Goal: Information Seeking & Learning: Check status

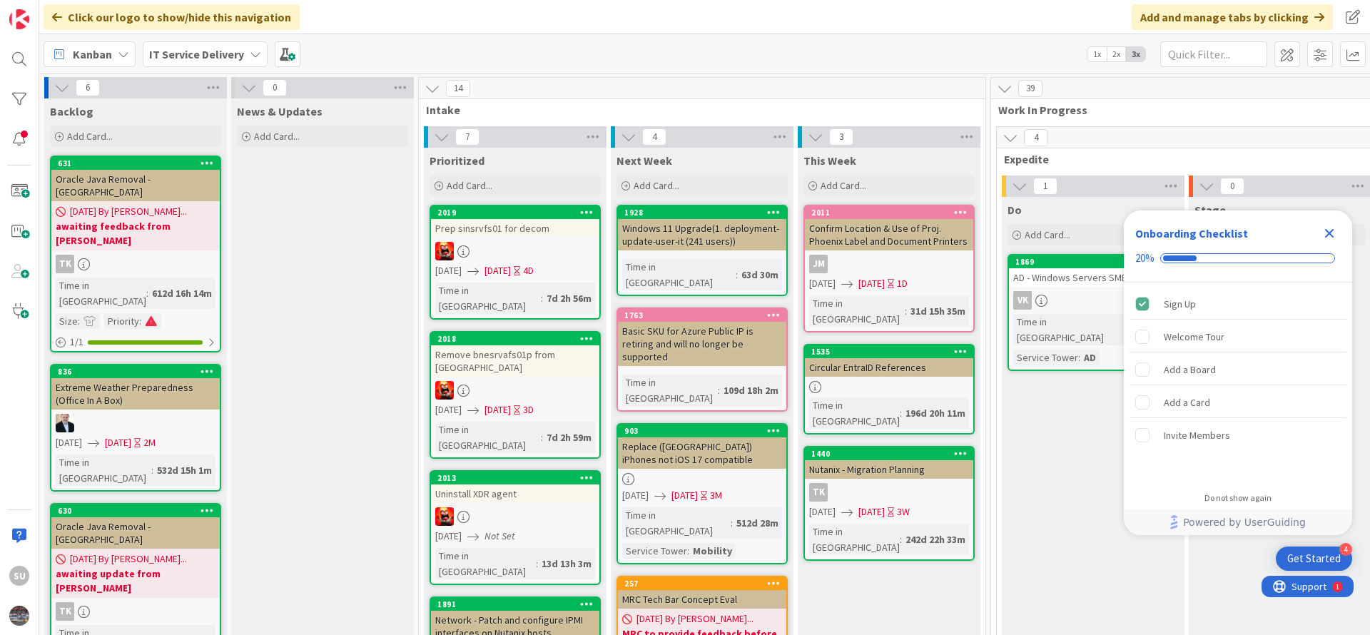
click at [1330, 234] on icon "Close Checklist" at bounding box center [1329, 233] width 9 height 9
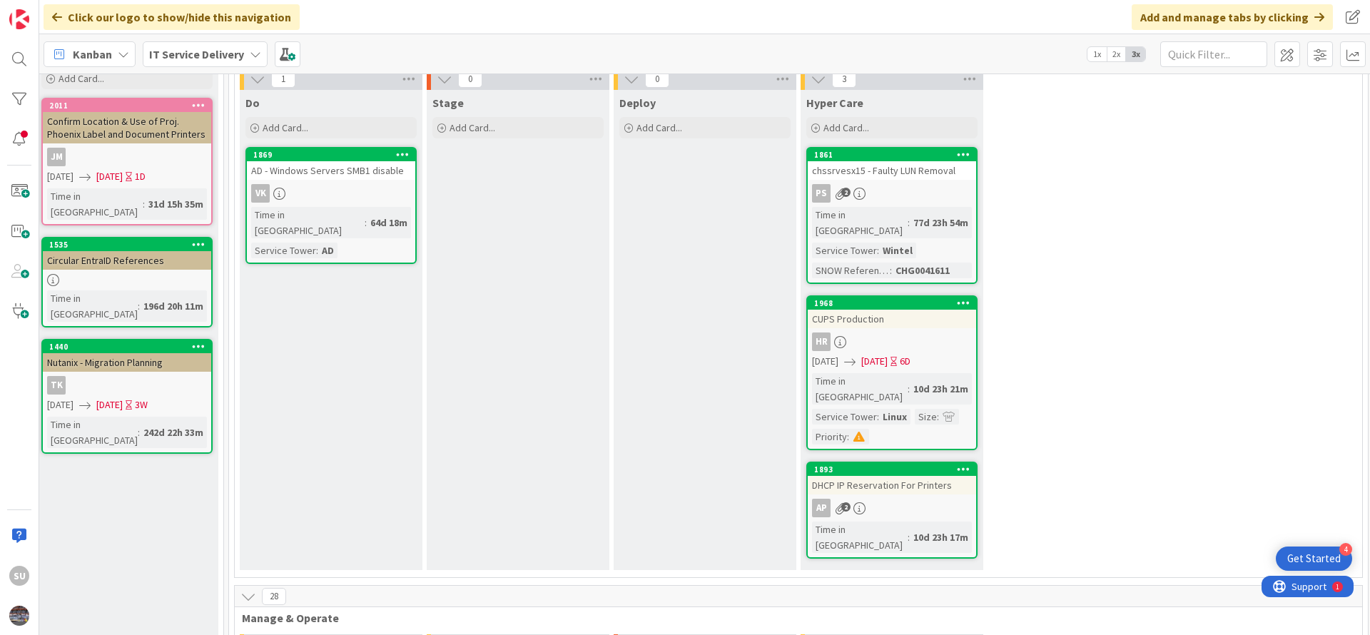
scroll to position [0, 762]
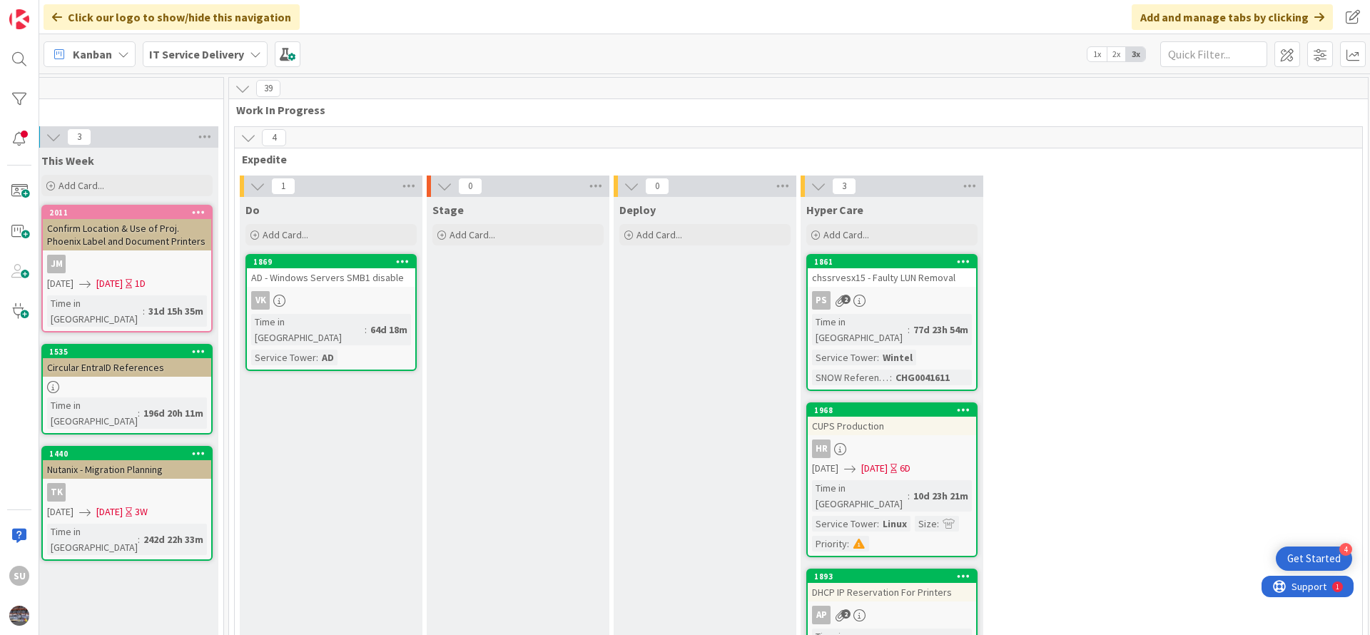
click at [946, 302] on div "PS 2" at bounding box center [892, 300] width 168 height 19
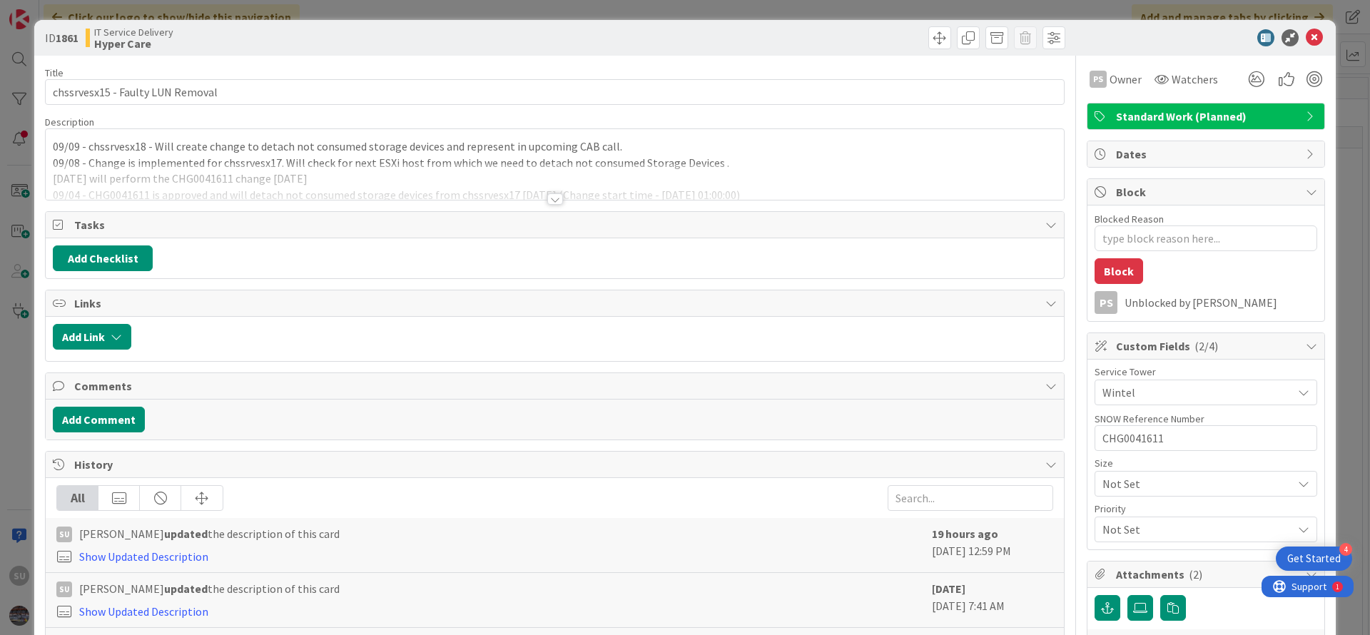
type textarea "x"
click at [115, 148] on div "SU [PERSON_NAME] just joined 09/09 - chssrvesx18 - Will create change to detach…" at bounding box center [555, 164] width 1018 height 71
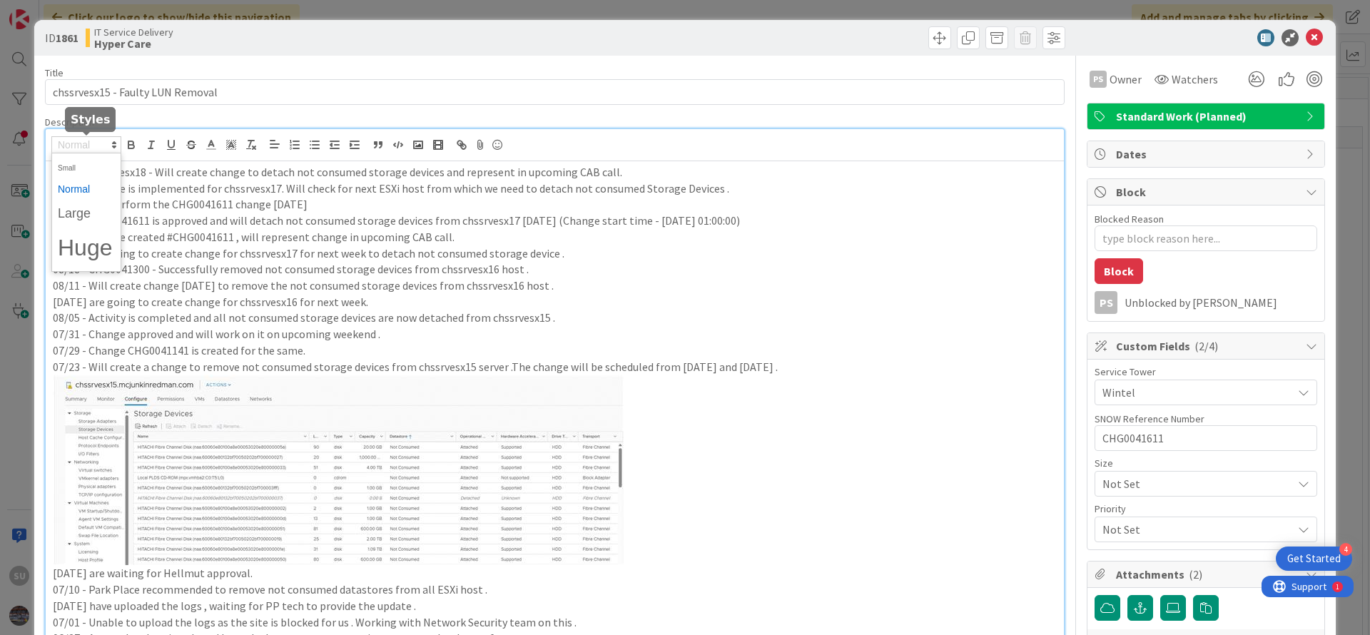
click at [115, 148] on icon at bounding box center [114, 144] width 13 height 13
click at [726, 298] on p "[DATE] are going to create change for chssrvesx16 for next week." at bounding box center [555, 302] width 1004 height 16
click at [114, 176] on p "09/09 - chssrvesx18 - Will create change to detach not consumed storage devices…" at bounding box center [555, 172] width 1004 height 16
copy p "chssrvesx18"
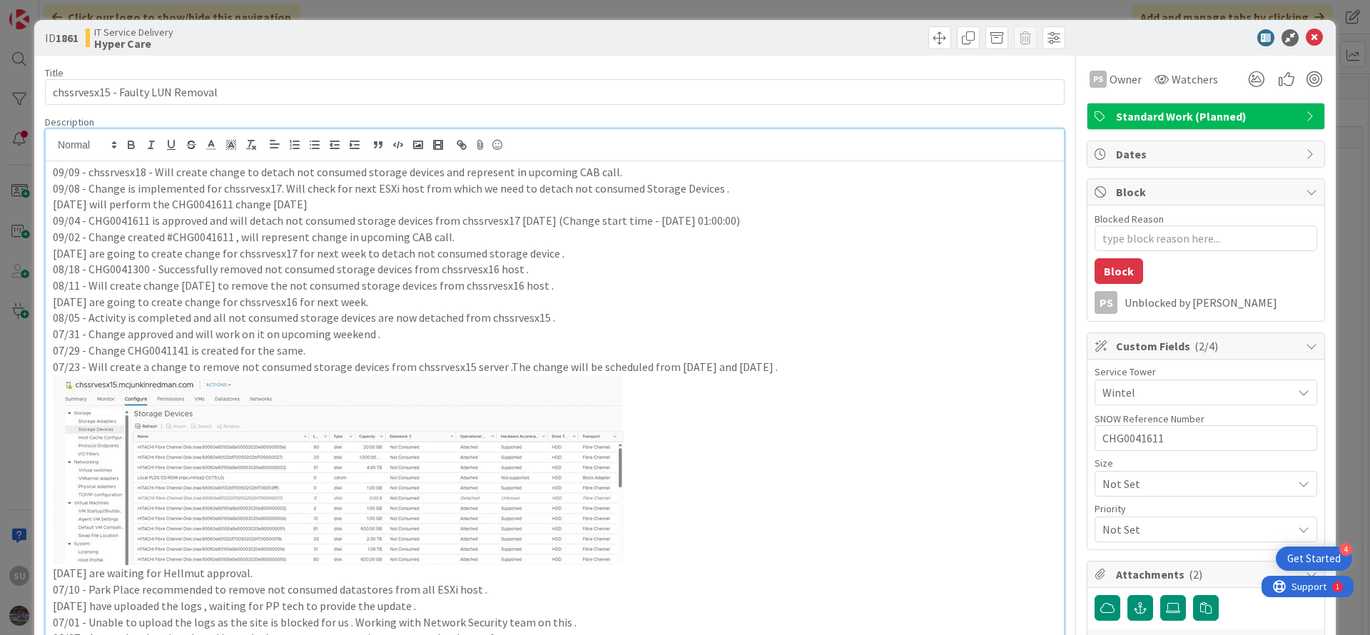
click at [152, 169] on p "09/09 - chssrvesx18 - Will create change to detach not consumed storage devices…" at bounding box center [555, 172] width 1004 height 16
paste div
drag, startPoint x: 146, startPoint y: 173, endPoint x: 86, endPoint y: 175, distance: 59.3
click at [86, 175] on p "09/09 - chssrvesx18 - CHG0041700 - Will create change to detach not consumed st…" at bounding box center [555, 172] width 1004 height 16
click at [187, 168] on p "09/09 - chssrvesx18 - CHG0041700 - Will create change to detach not consumed st…" at bounding box center [555, 172] width 1004 height 16
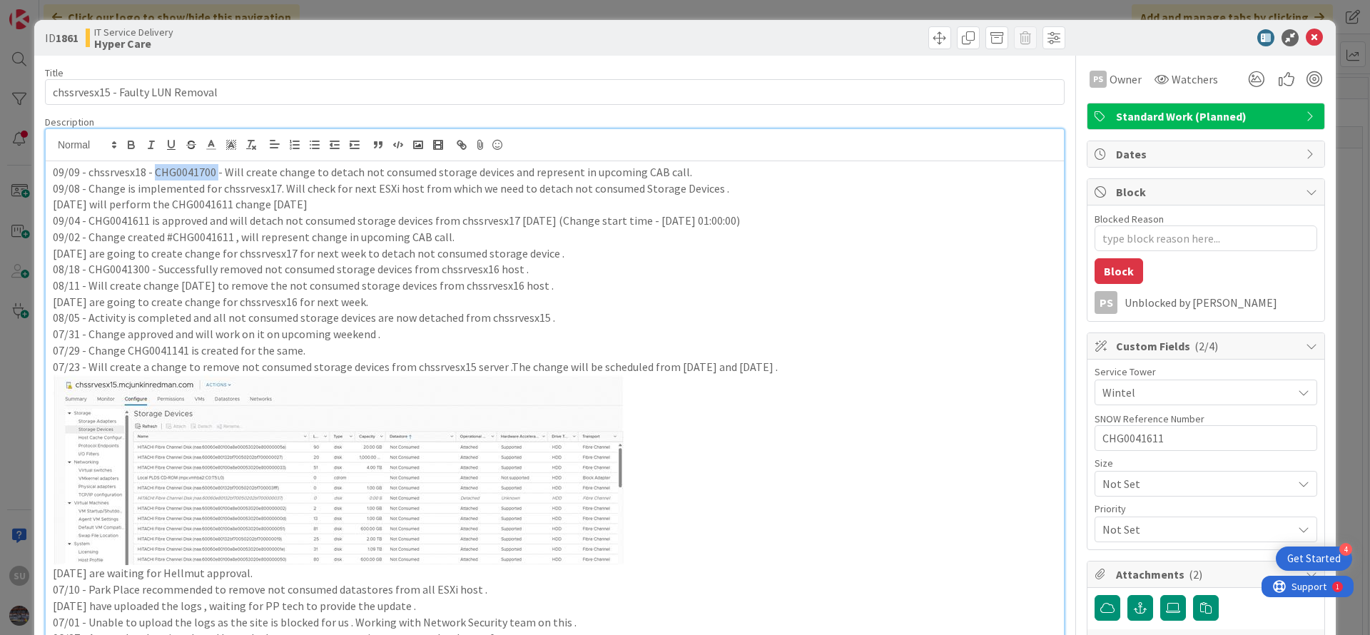
click at [187, 168] on p "09/09 - chssrvesx18 - CHG0041700 - Will create change to detach not consumed st…" at bounding box center [555, 172] width 1004 height 16
click at [1306, 34] on icon at bounding box center [1314, 37] width 17 height 17
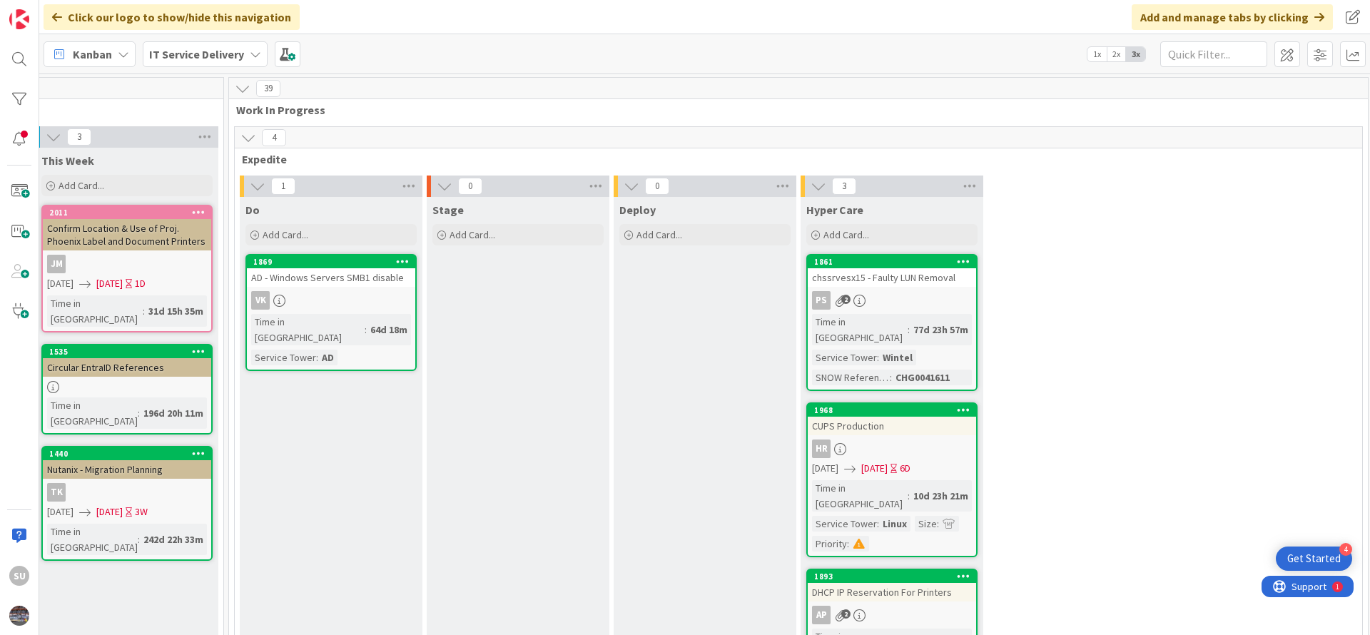
click at [360, 302] on div "VK" at bounding box center [331, 300] width 168 height 19
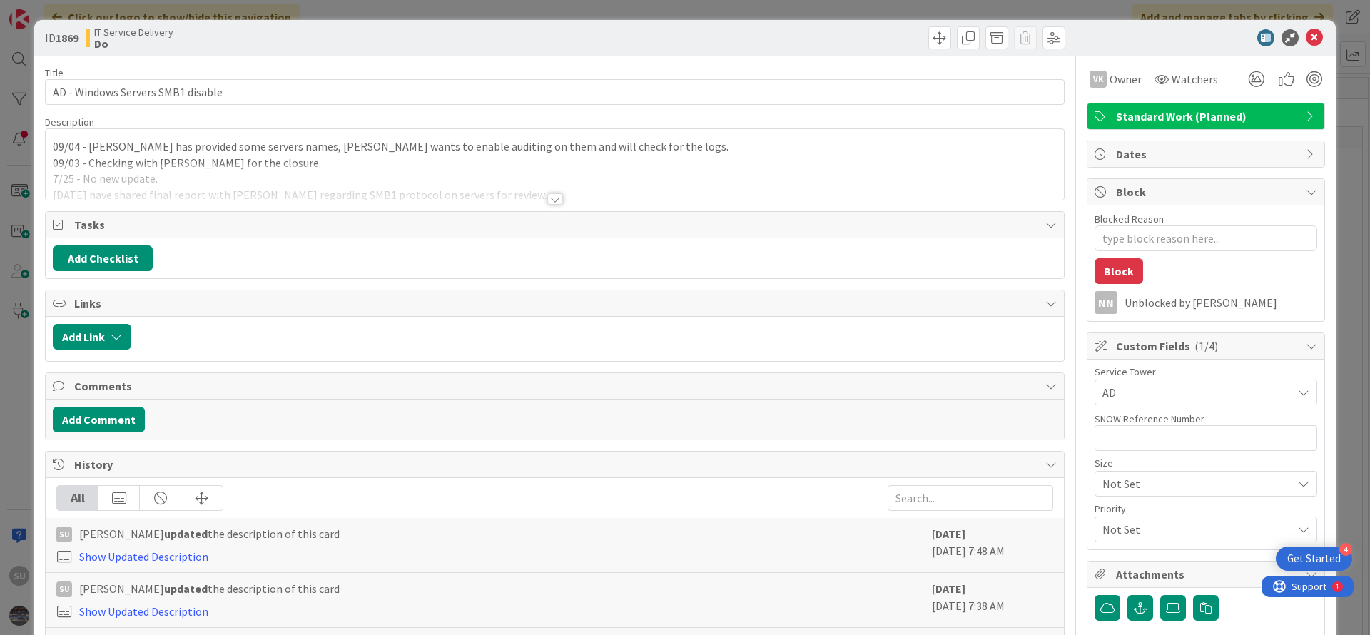
click at [547, 196] on div at bounding box center [555, 198] width 16 height 11
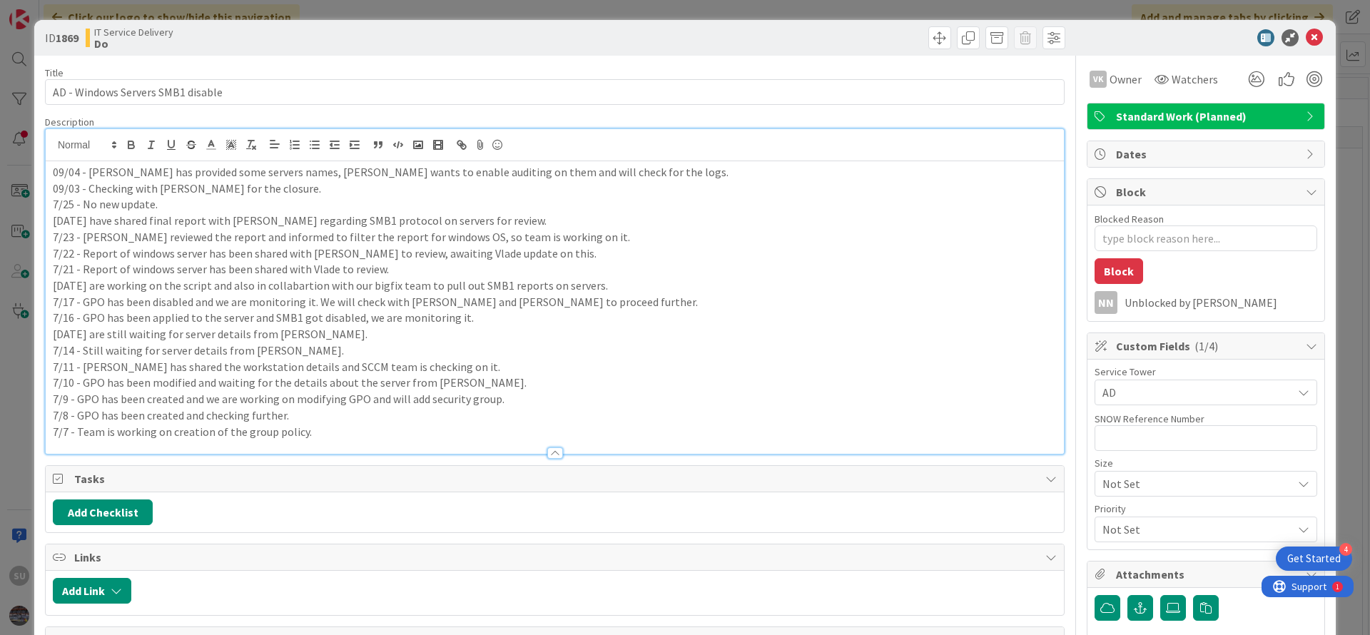
click at [53, 170] on p "09/04 - [PERSON_NAME] has provided some servers names, [PERSON_NAME] wants to e…" at bounding box center [555, 172] width 1004 height 16
click at [1306, 36] on icon at bounding box center [1314, 37] width 17 height 17
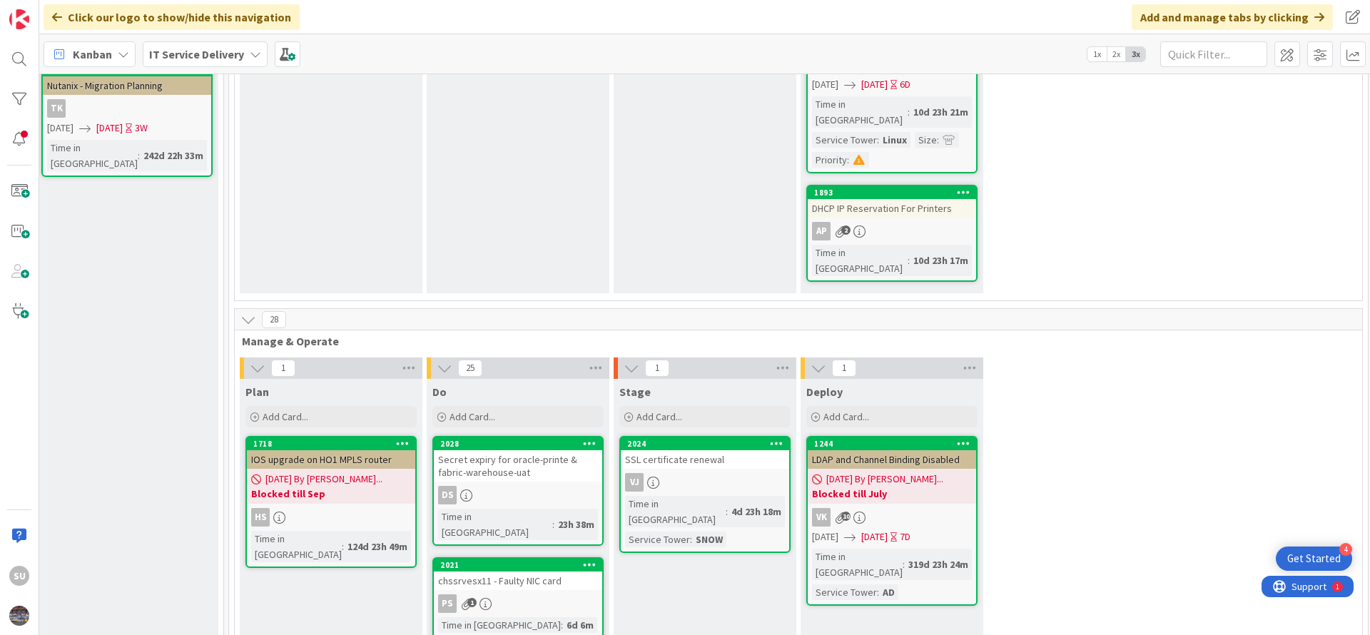
scroll to position [535, 762]
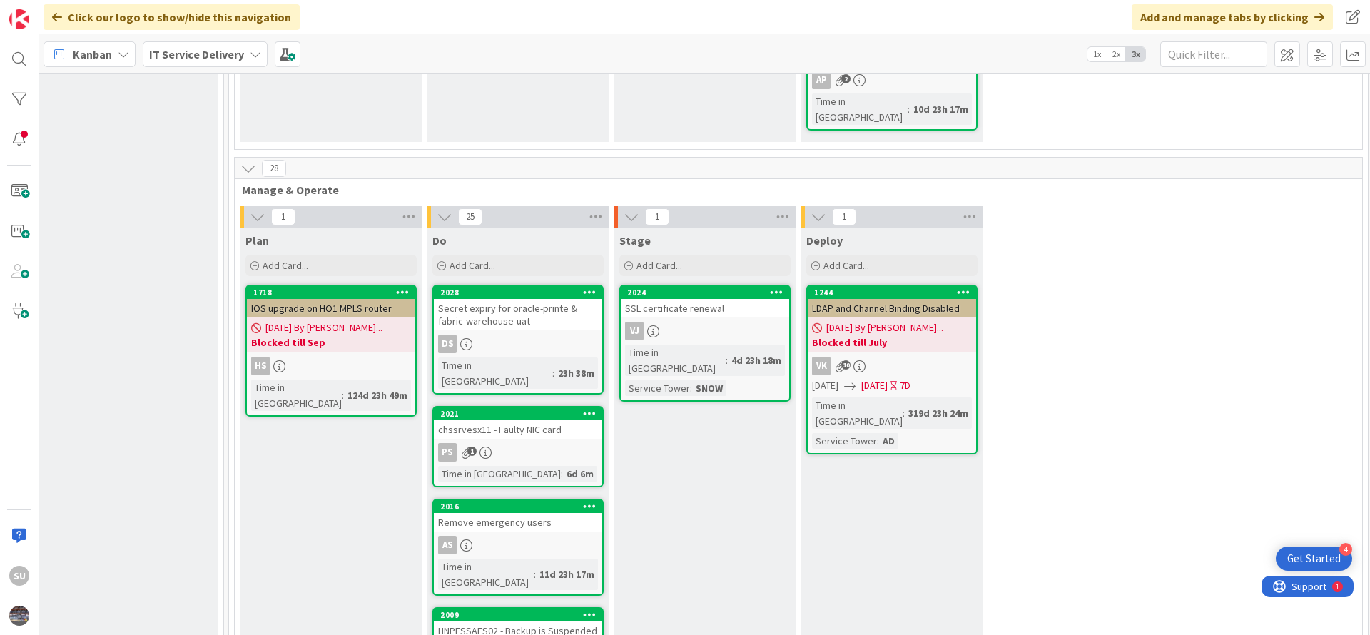
click at [528, 443] on div "PS 1" at bounding box center [518, 452] width 168 height 19
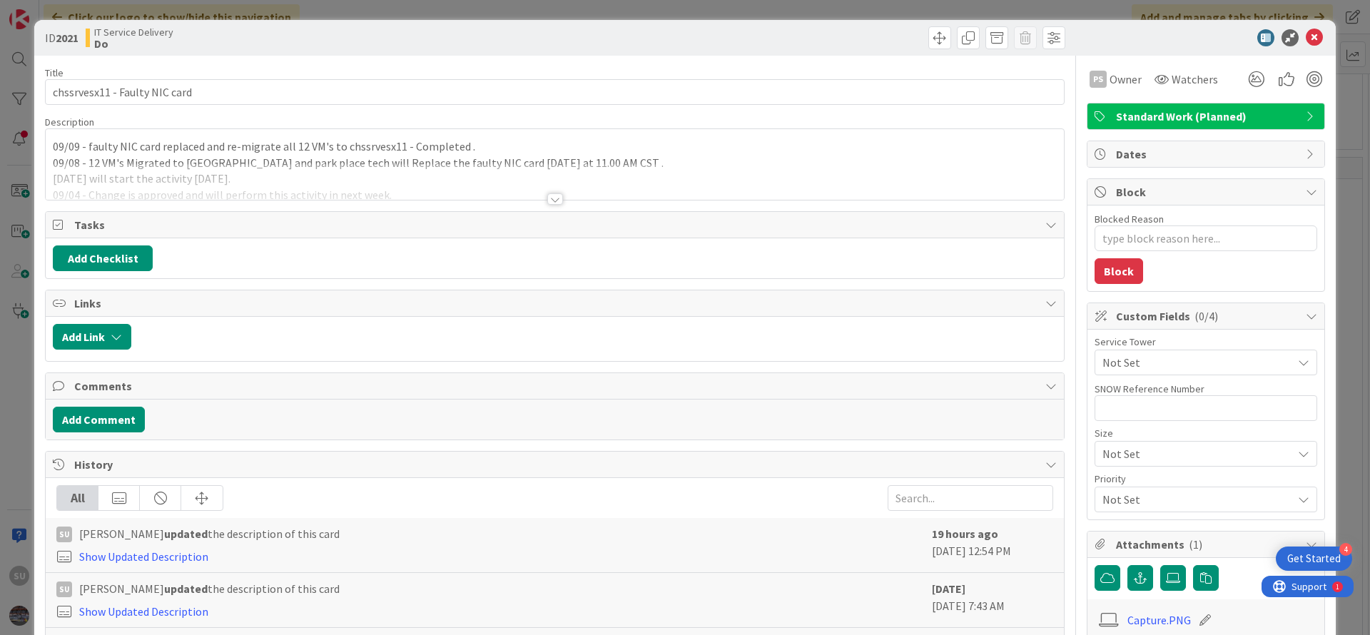
click at [547, 203] on div at bounding box center [555, 198] width 16 height 11
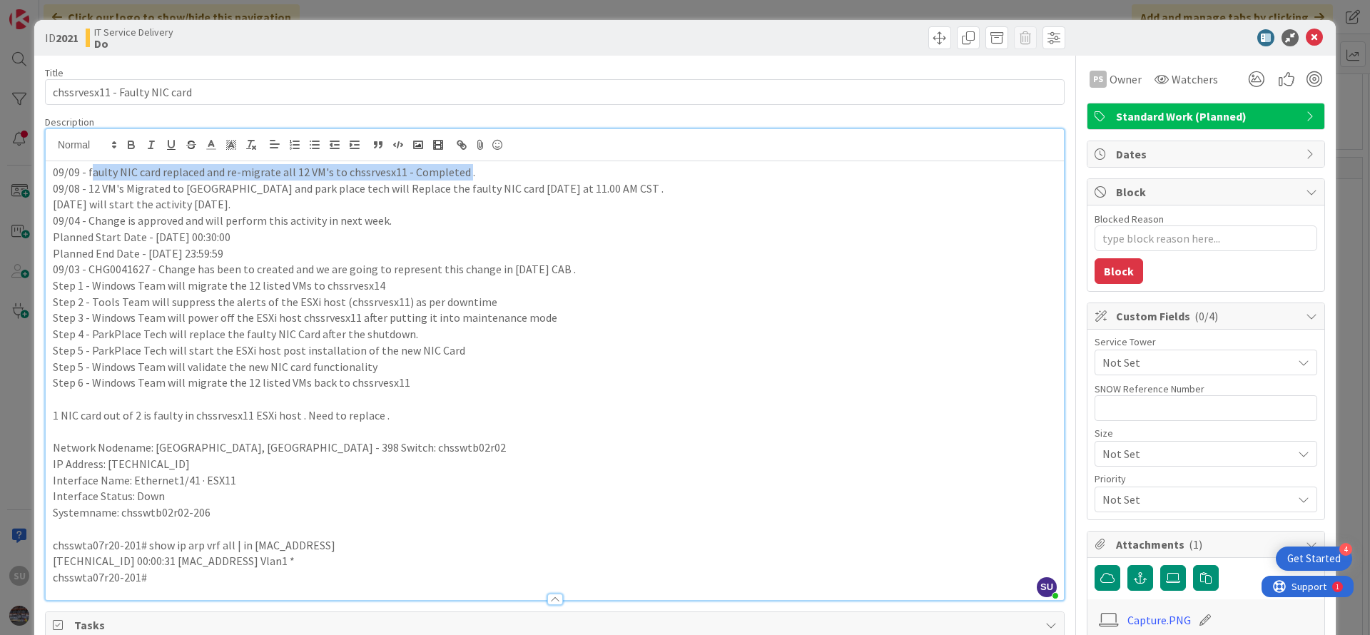
drag, startPoint x: 89, startPoint y: 176, endPoint x: 461, endPoint y: 171, distance: 371.8
click at [461, 171] on p "09/09 - faulty NIC card replaced and re-migrate all 12 VM's to chssrvesx11 - Co…" at bounding box center [555, 172] width 1004 height 16
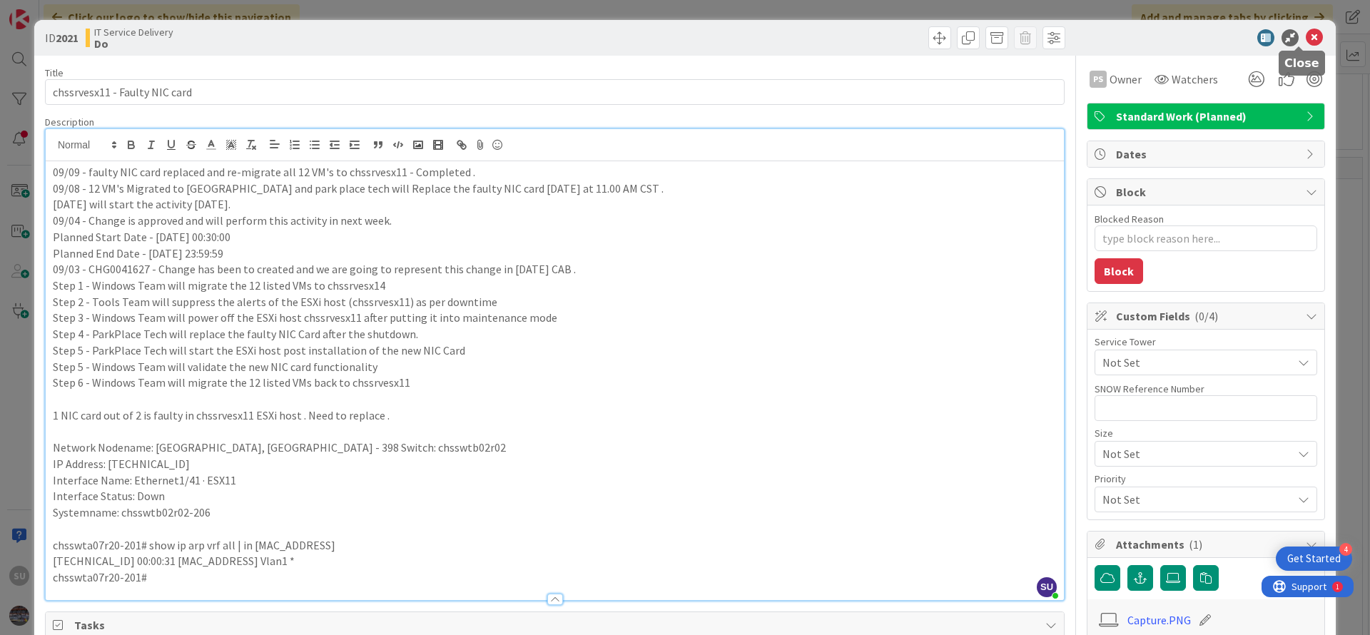
click at [1306, 36] on icon at bounding box center [1314, 37] width 17 height 17
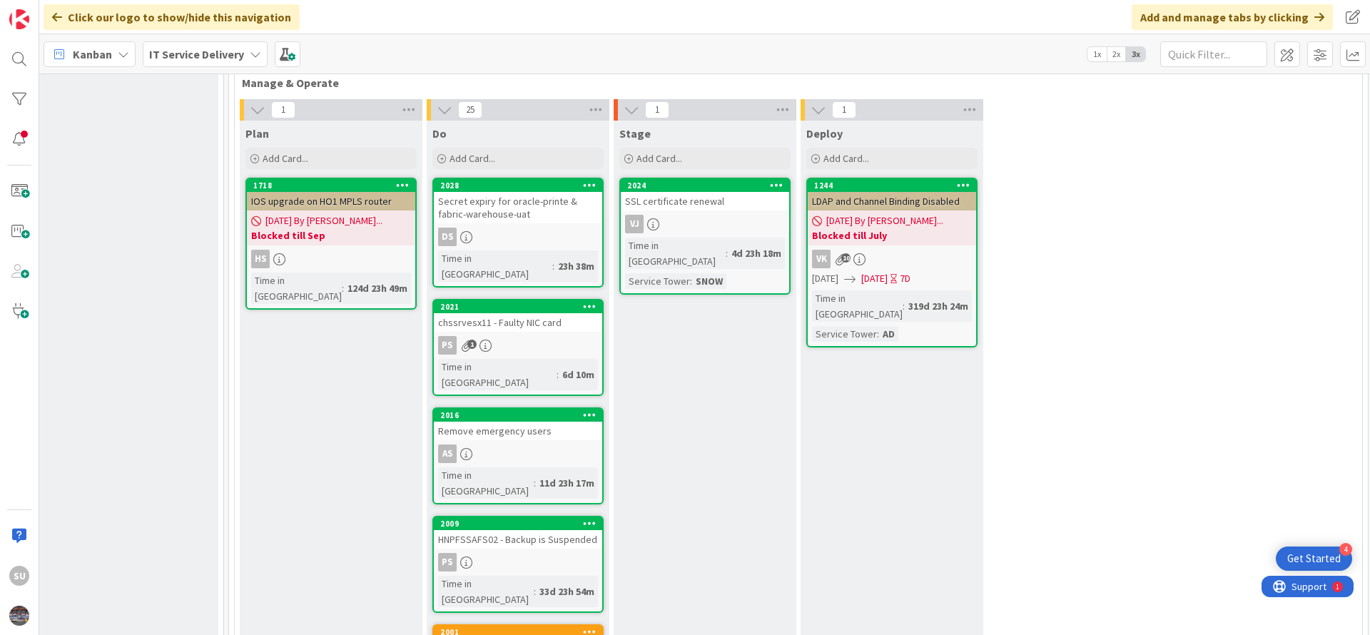
scroll to position [749, 762]
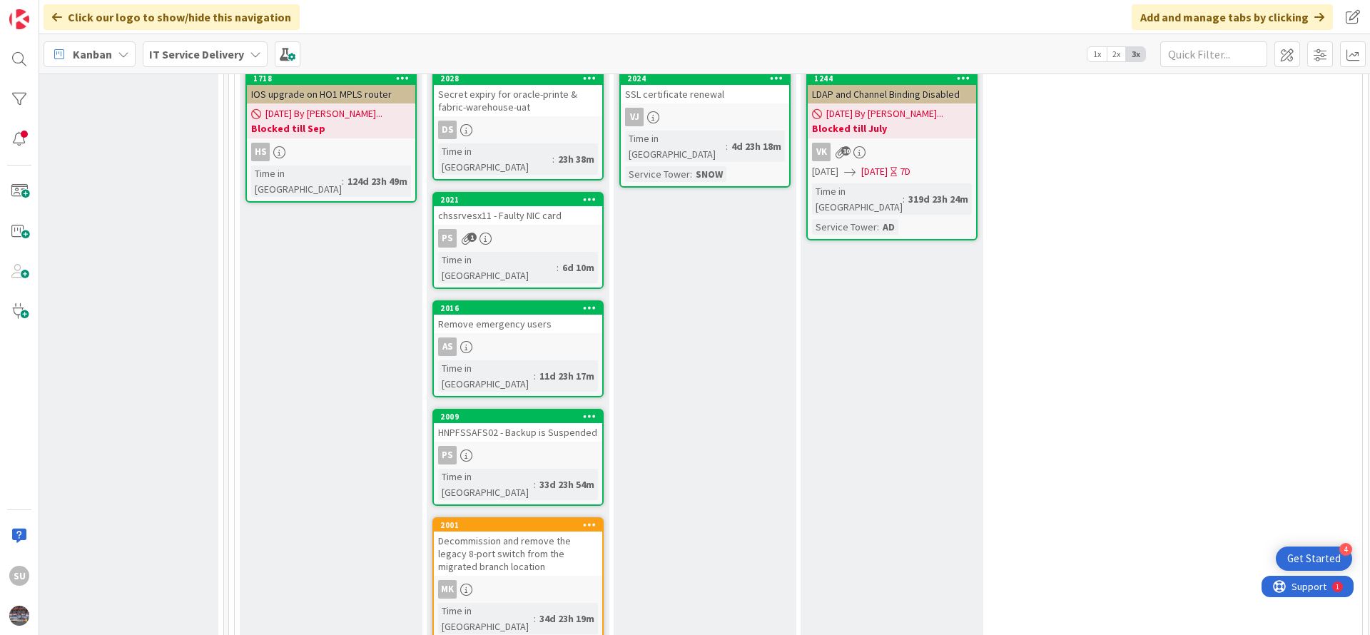
click at [507, 446] on div "PS" at bounding box center [518, 455] width 168 height 19
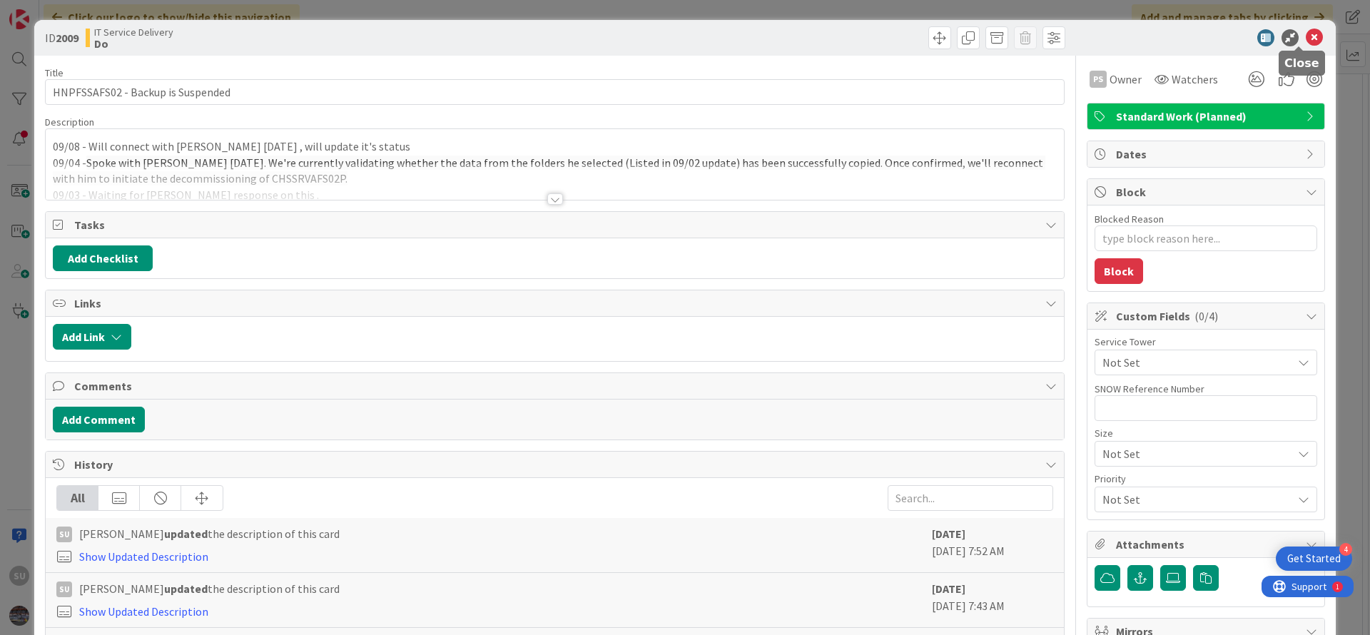
click at [1306, 40] on icon at bounding box center [1314, 37] width 17 height 17
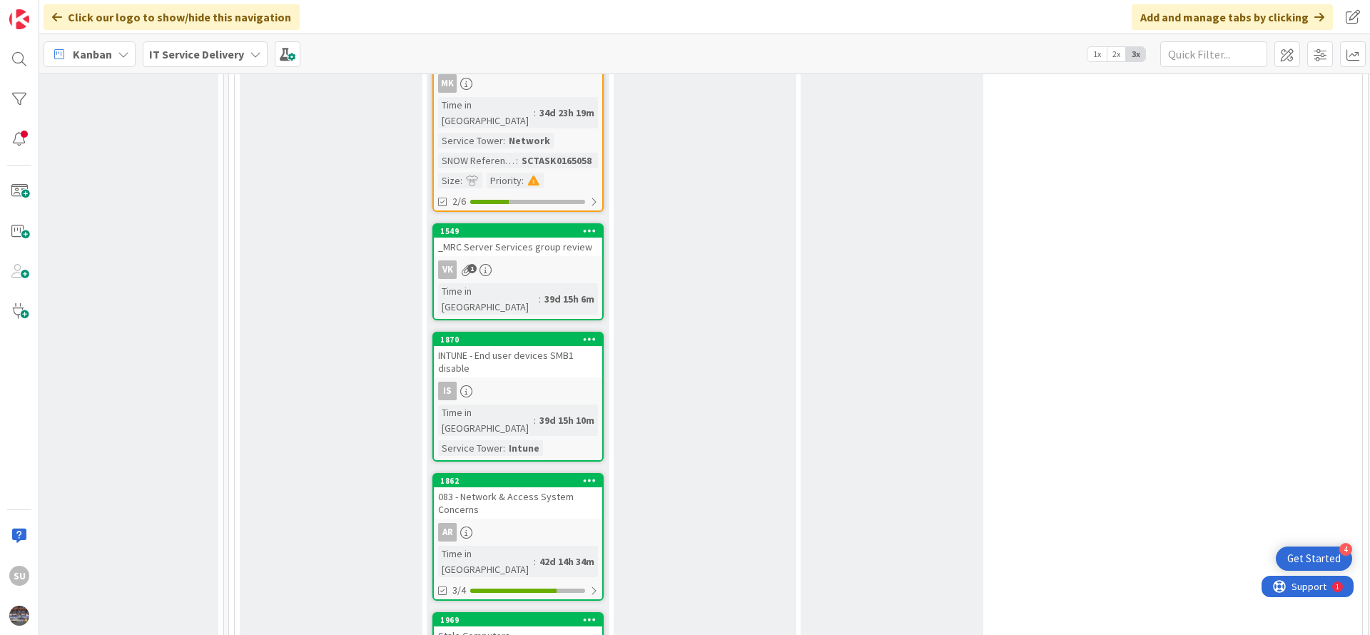
scroll to position [1284, 762]
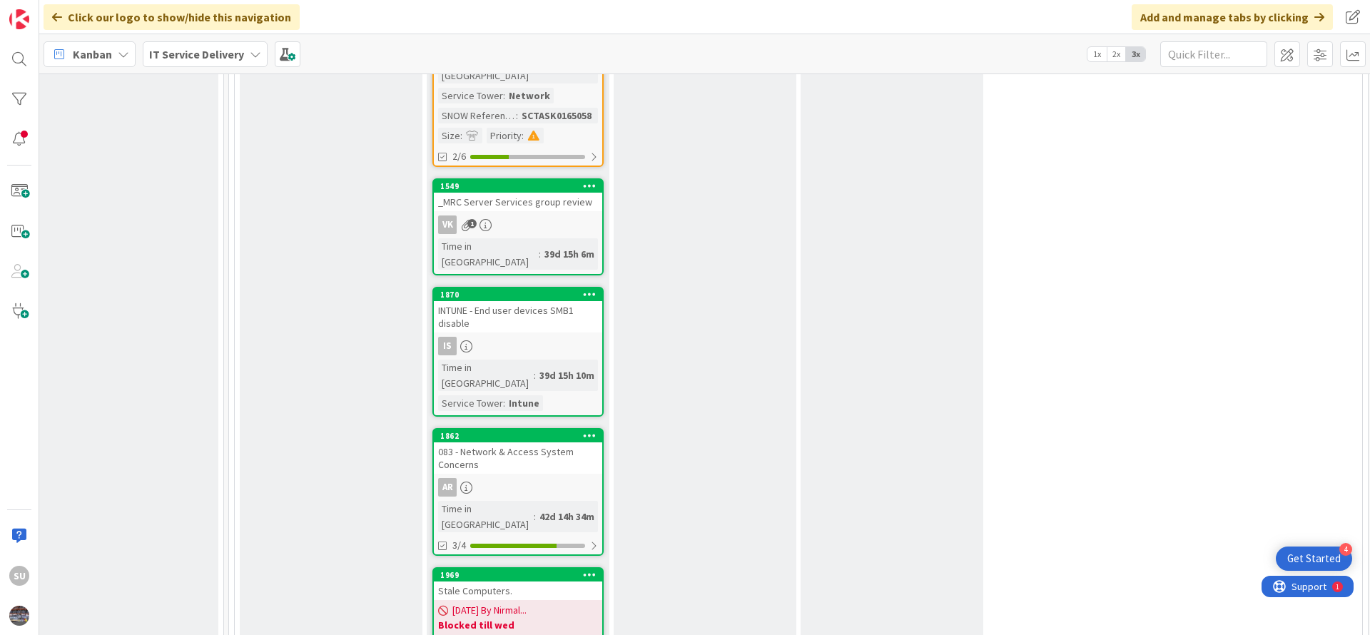
click at [522, 337] on div "Is" at bounding box center [518, 346] width 168 height 19
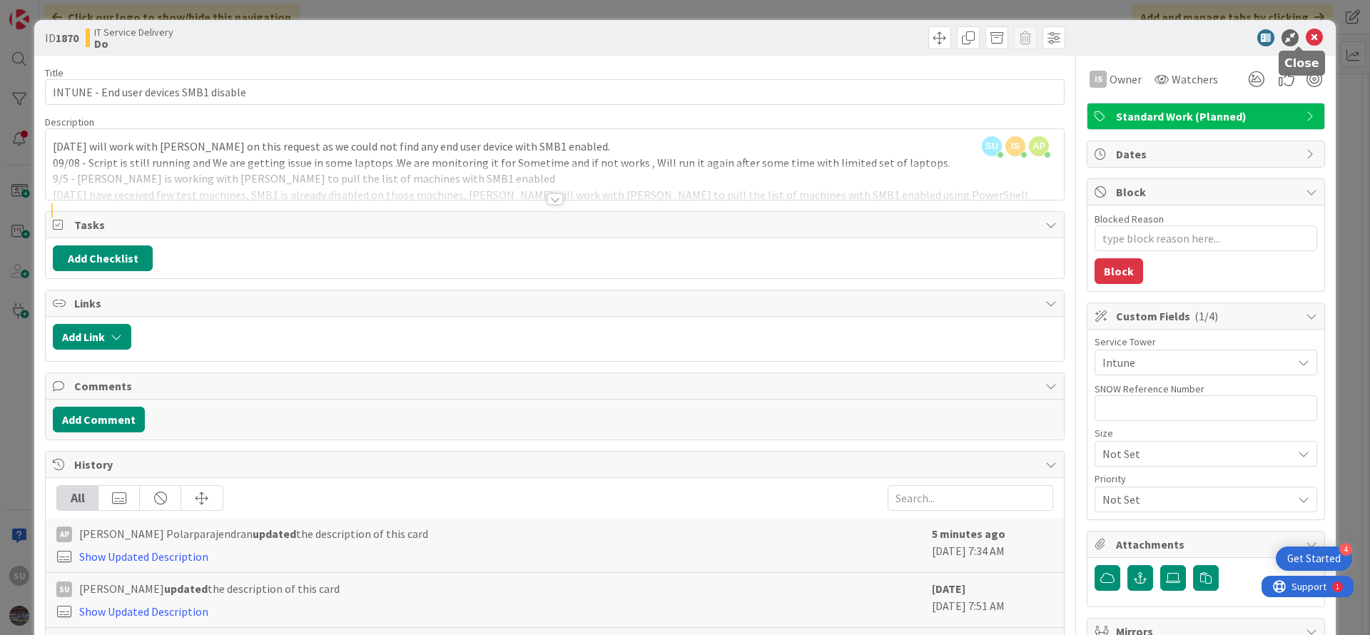
click at [1306, 36] on icon at bounding box center [1314, 37] width 17 height 17
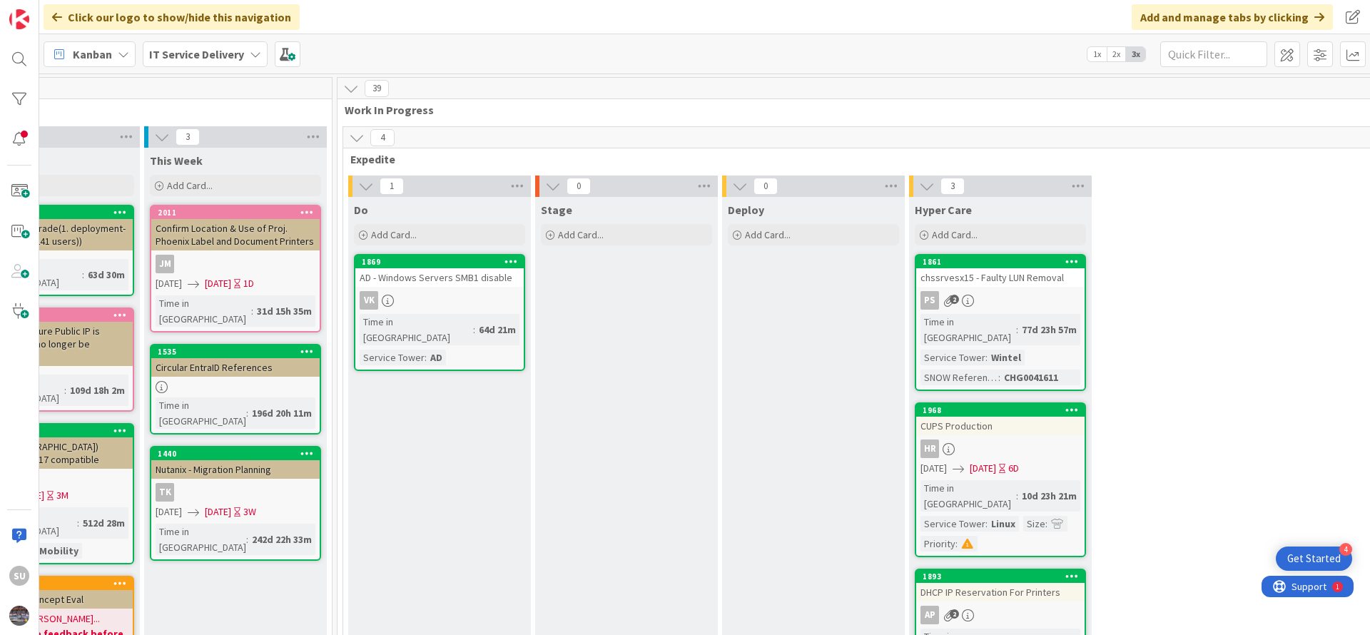
scroll to position [0, 652]
click at [467, 295] on div "VK" at bounding box center [441, 300] width 168 height 19
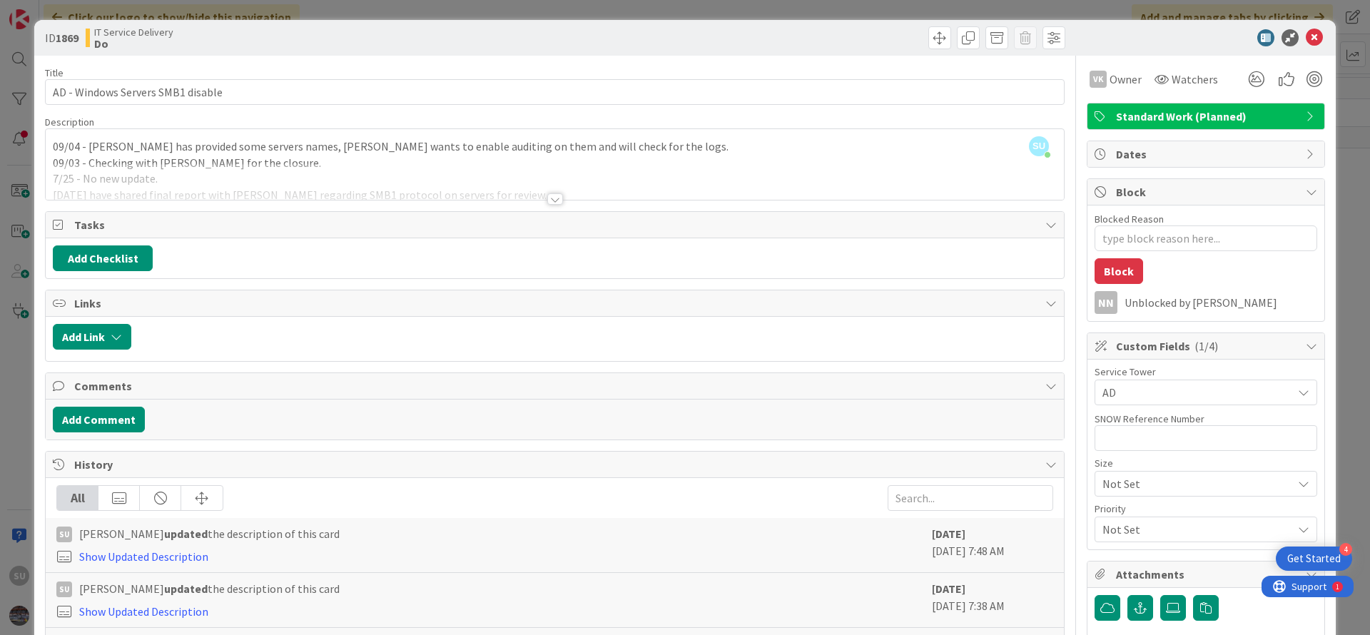
click at [49, 150] on div "SU [PERSON_NAME] just joined 09/04 - [PERSON_NAME] has provided some servers na…" at bounding box center [555, 164] width 1018 height 71
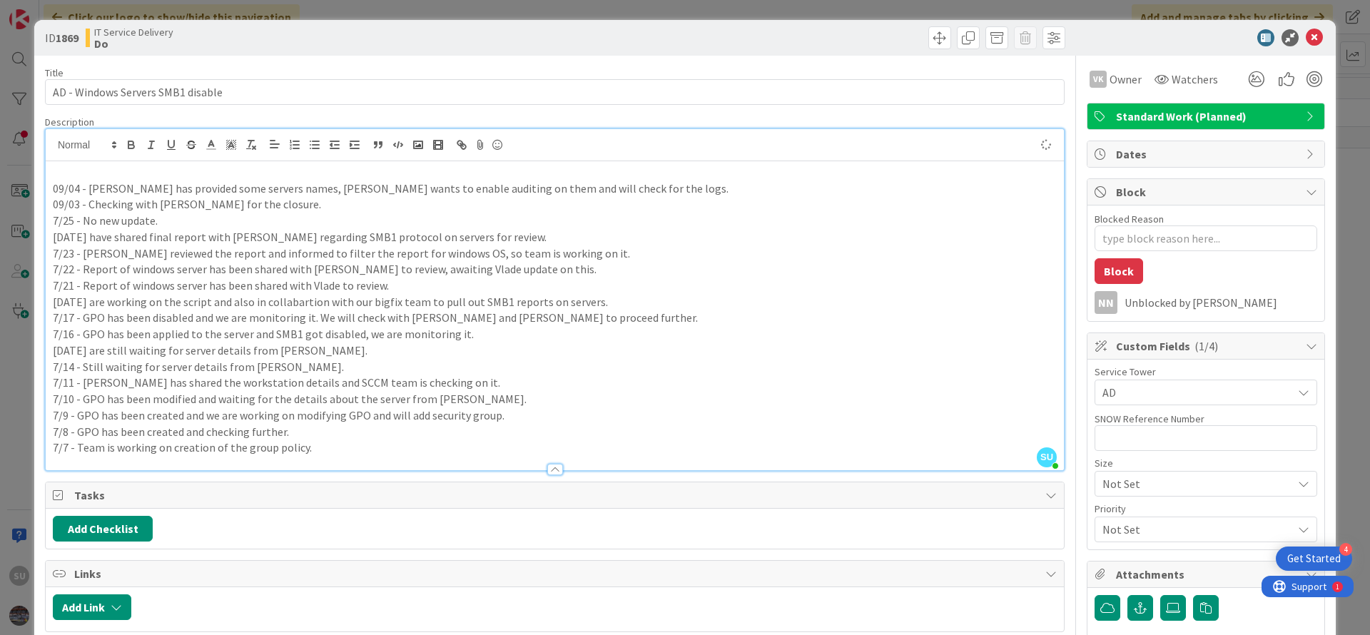
type textarea "x"
click at [1306, 36] on icon at bounding box center [1314, 37] width 17 height 17
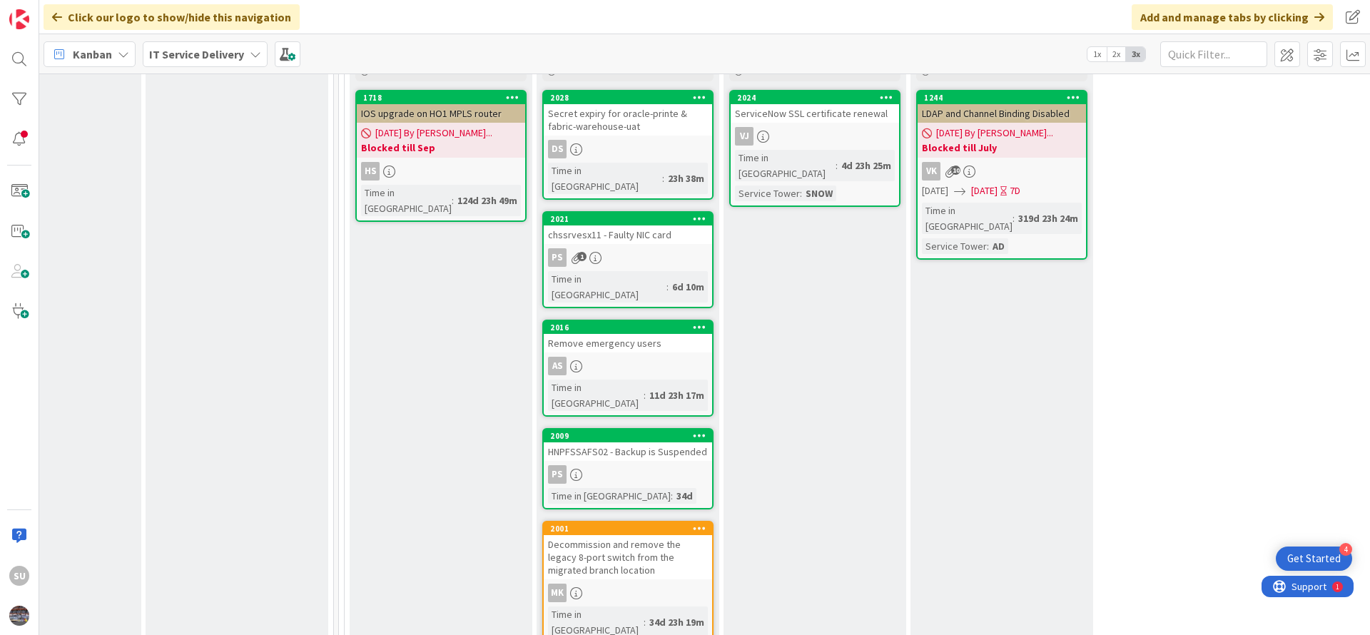
scroll to position [749, 652]
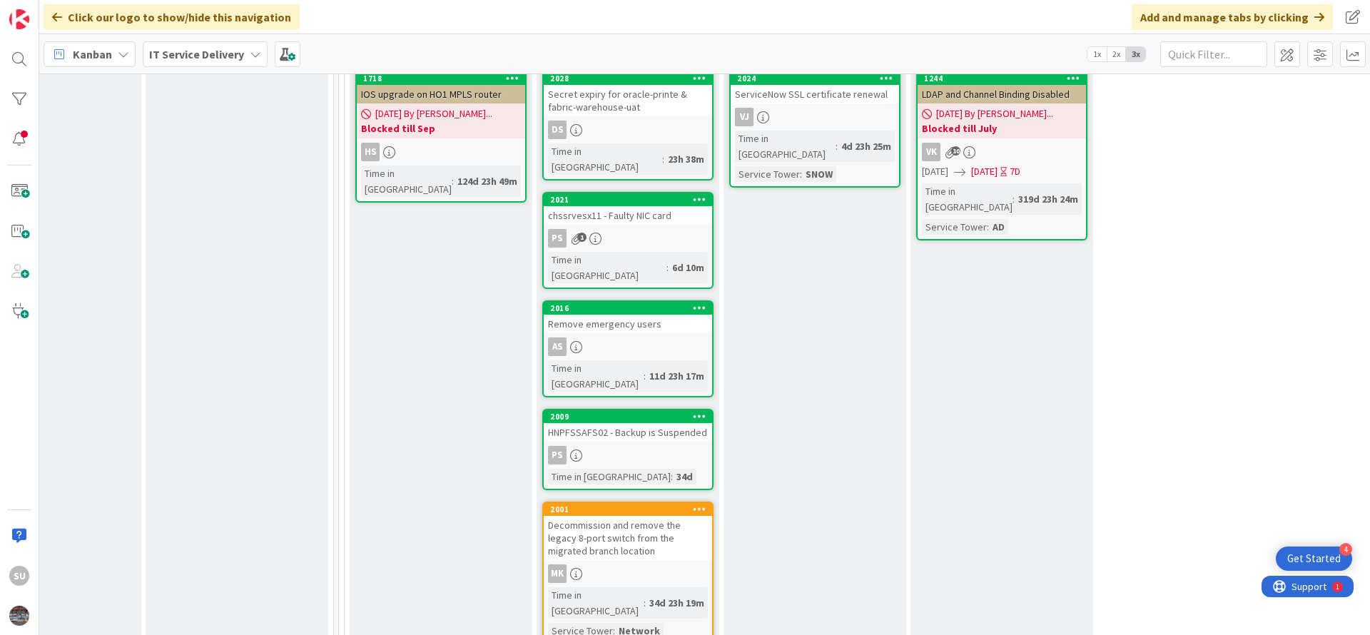
click at [657, 446] on div "PS" at bounding box center [628, 455] width 168 height 19
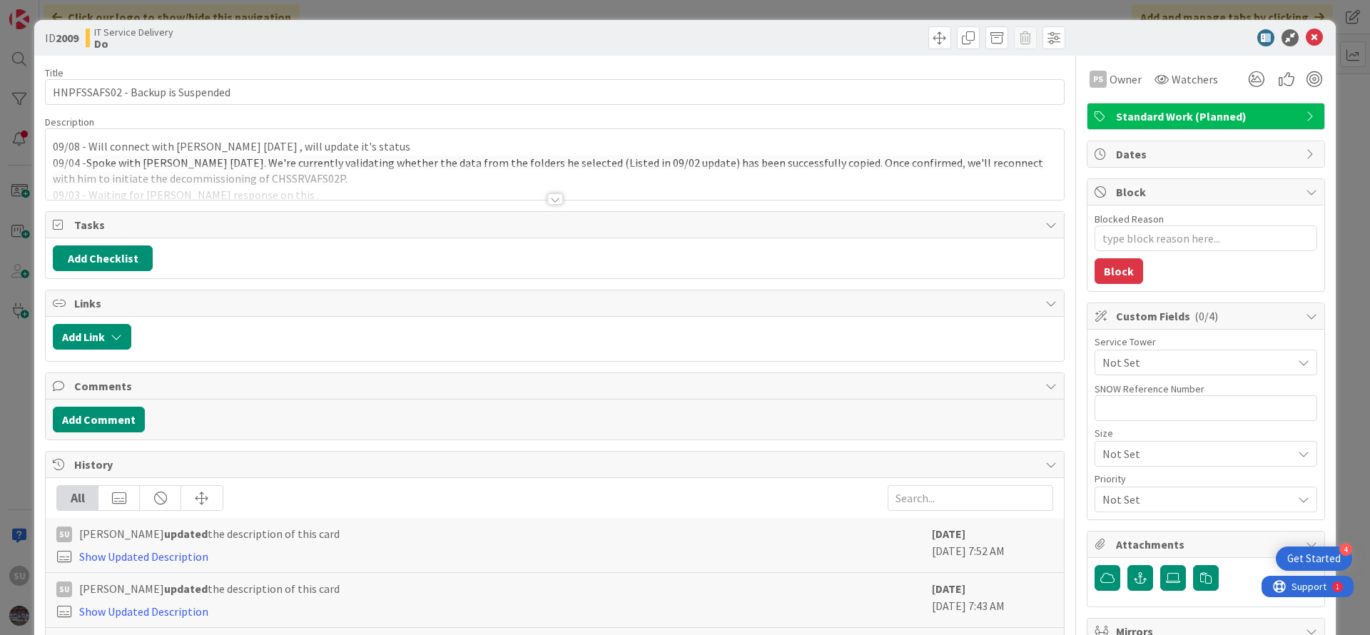
click at [548, 200] on div at bounding box center [555, 198] width 16 height 11
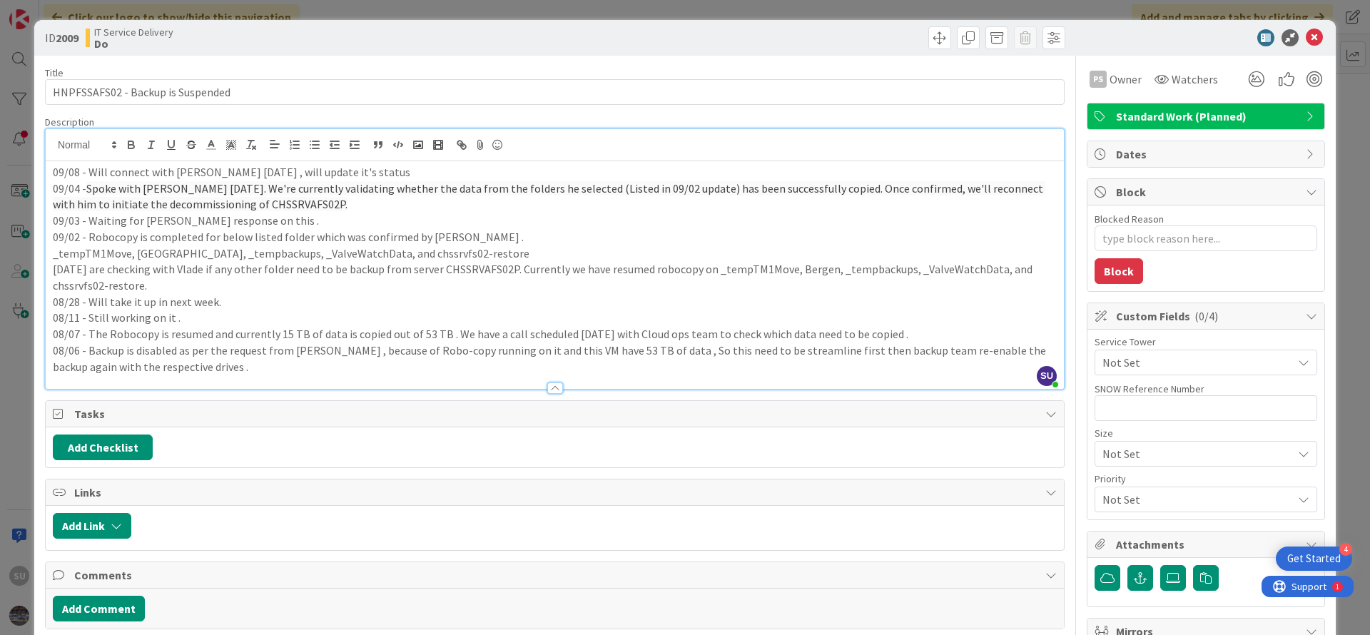
click at [48, 173] on div "09/08 - Will connect with [PERSON_NAME] [DATE] , will update it's status 09/04 …" at bounding box center [555, 275] width 1018 height 228
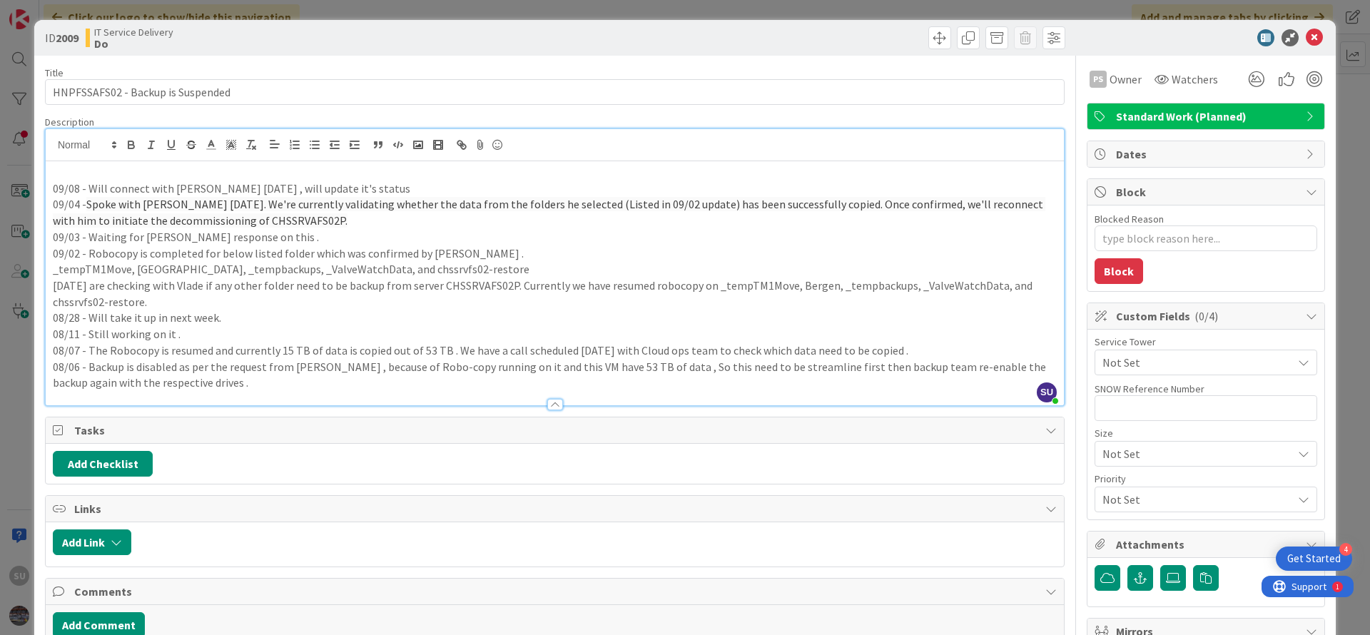
type textarea "x"
click at [1306, 39] on icon at bounding box center [1314, 37] width 17 height 17
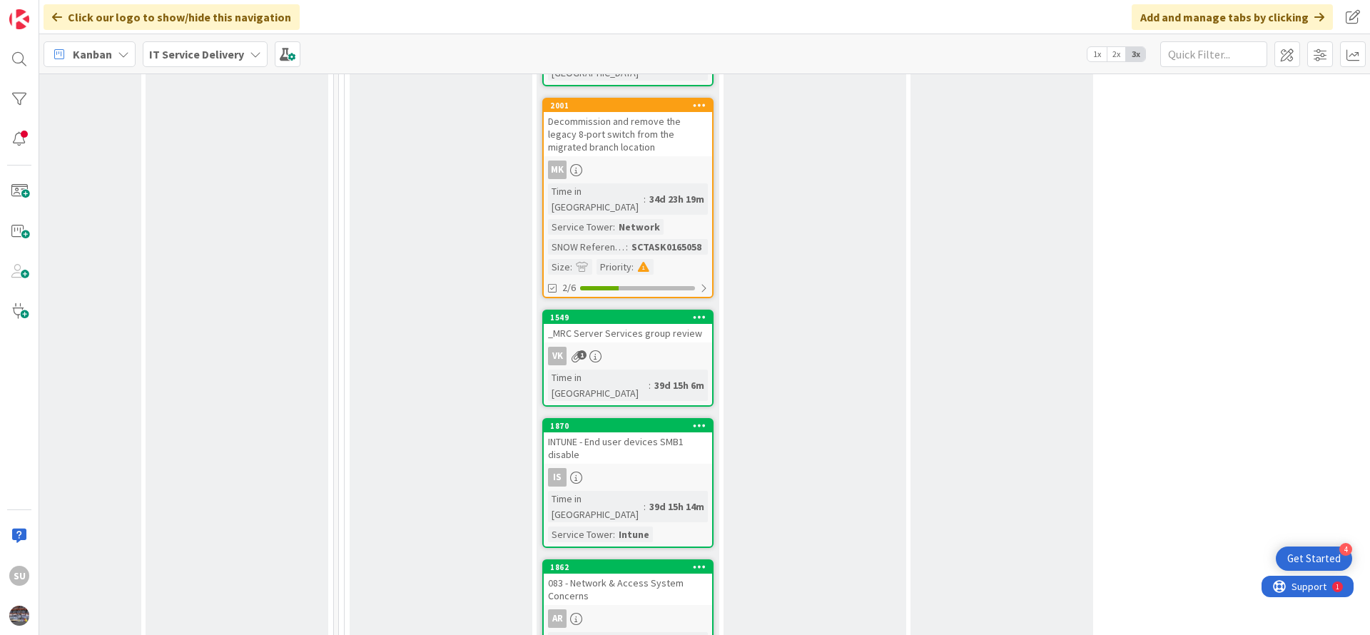
scroll to position [1177, 652]
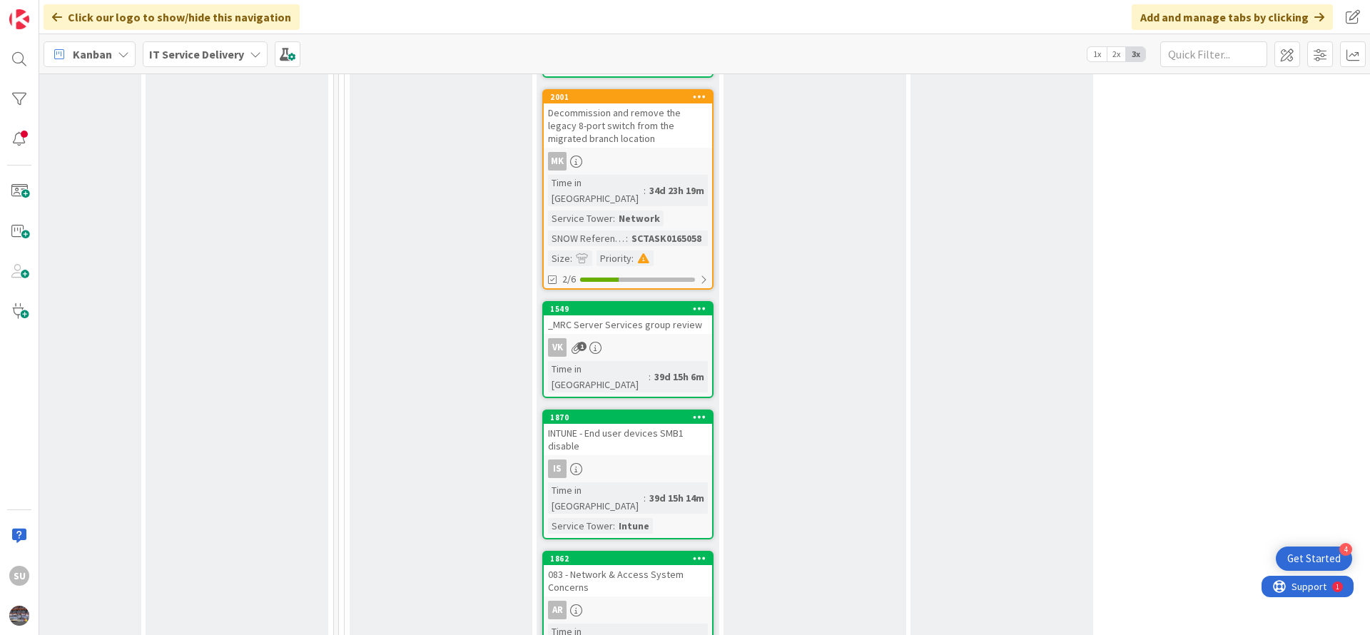
click at [626, 459] on div "Is" at bounding box center [628, 468] width 168 height 19
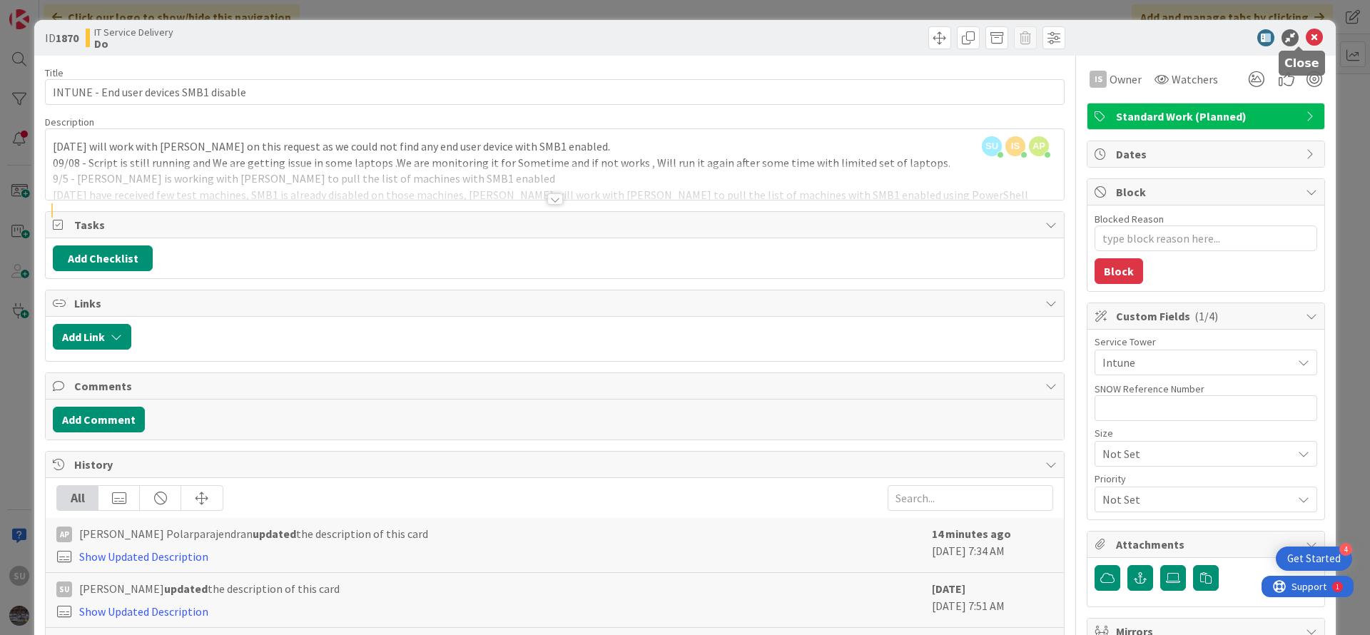
click at [1306, 34] on icon at bounding box center [1314, 37] width 17 height 17
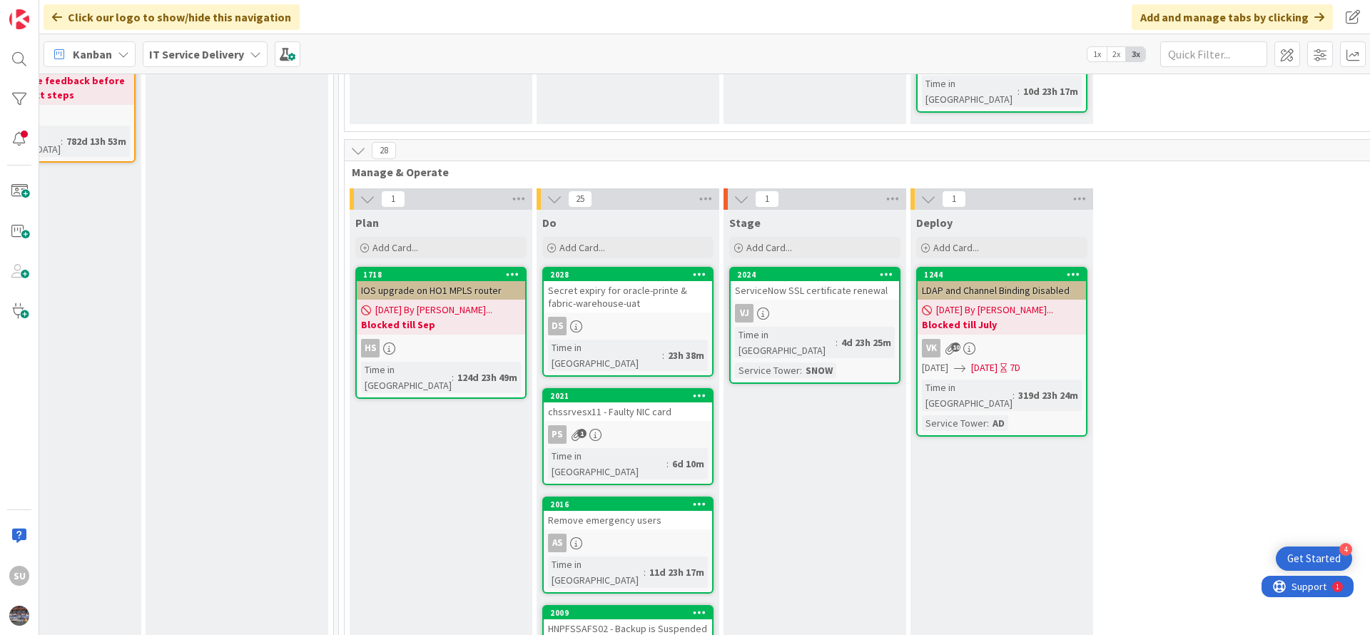
scroll to position [535, 652]
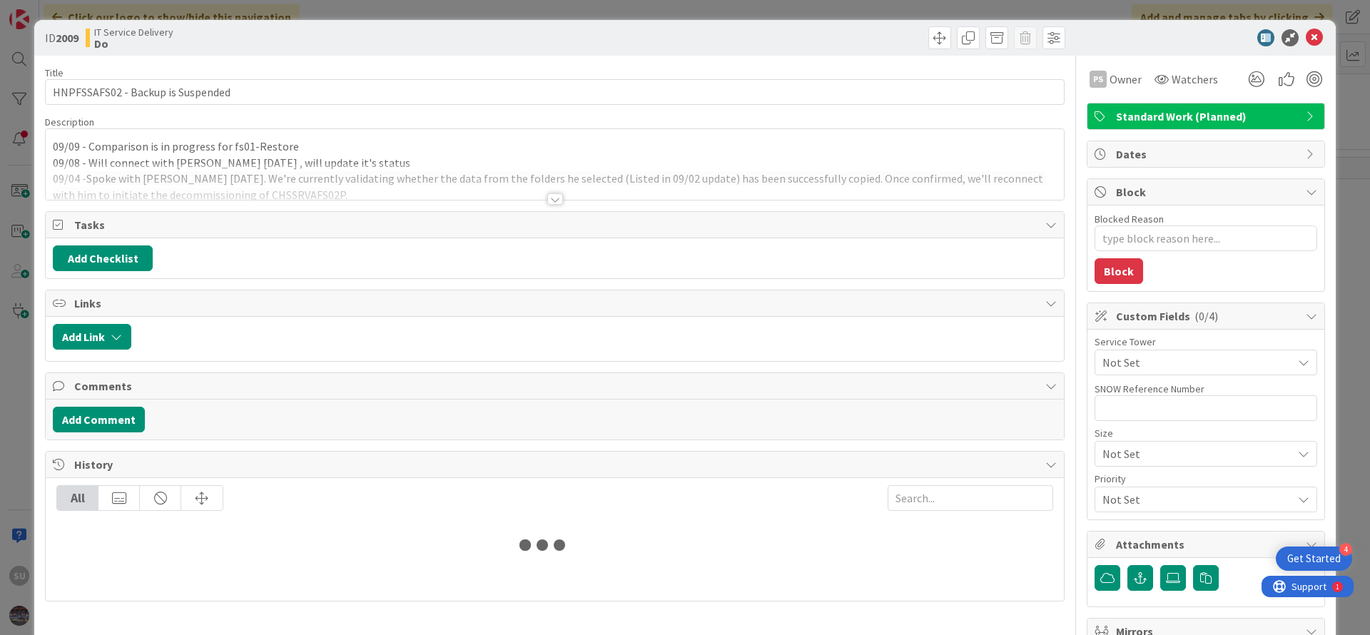
type textarea "x"
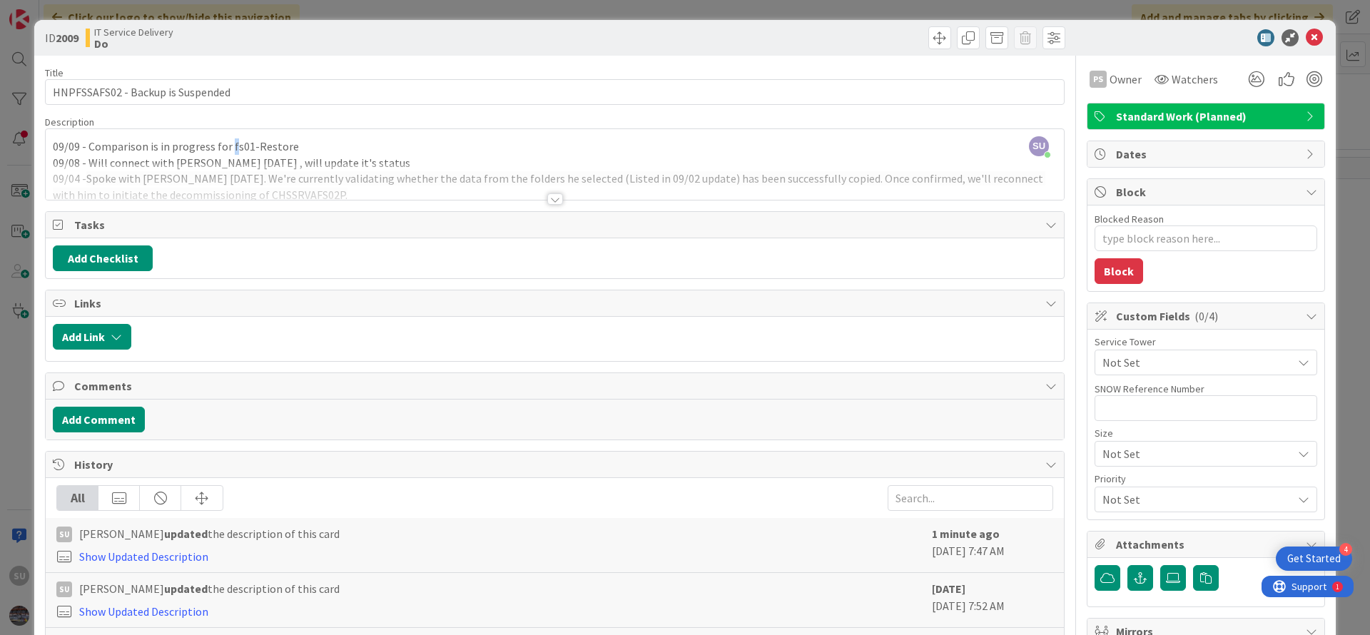
click at [230, 149] on div "SU [PERSON_NAME] just joined 09/09 - Comparison is in progress for fs01-Restore…" at bounding box center [555, 164] width 1018 height 71
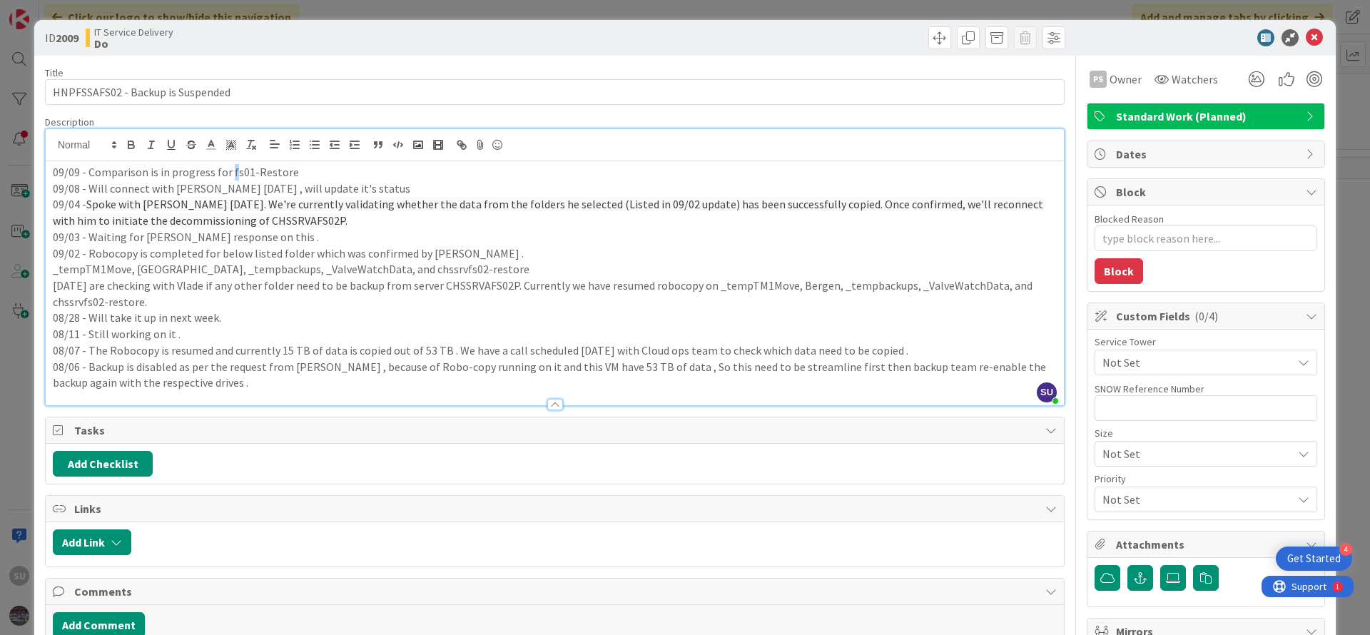
click at [231, 174] on p "09/09 - Comparison is in progress for fs01-Restore" at bounding box center [555, 172] width 1004 height 16
click at [90, 174] on p "09/09 - Comparison is in progress for fs01-Restore" at bounding box center [555, 172] width 1004 height 16
click at [248, 178] on p "09/09 - Size comparison is in progress for fs01-Restore" at bounding box center [555, 172] width 1004 height 16
click at [349, 176] on p "09/09 - Size comparison is in progress for chssrvfs01-Restore" at bounding box center [555, 172] width 1004 height 16
click at [1306, 42] on icon at bounding box center [1314, 37] width 17 height 17
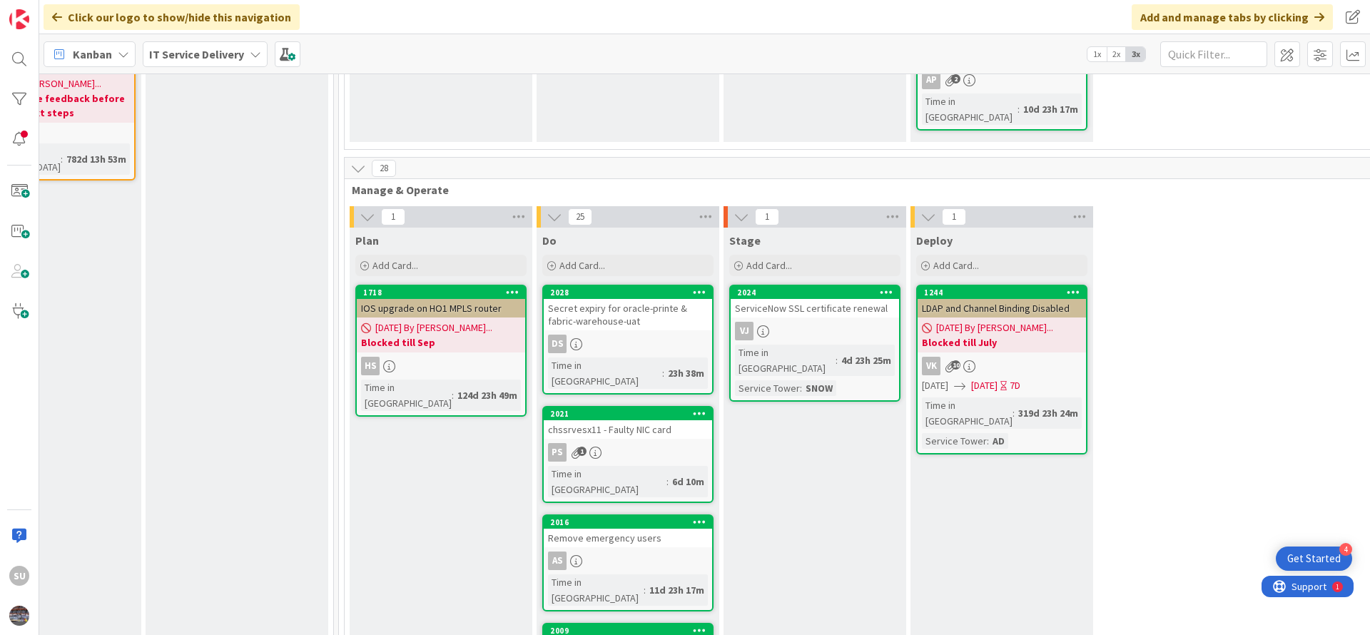
click at [644, 443] on div "PS 1" at bounding box center [628, 452] width 168 height 19
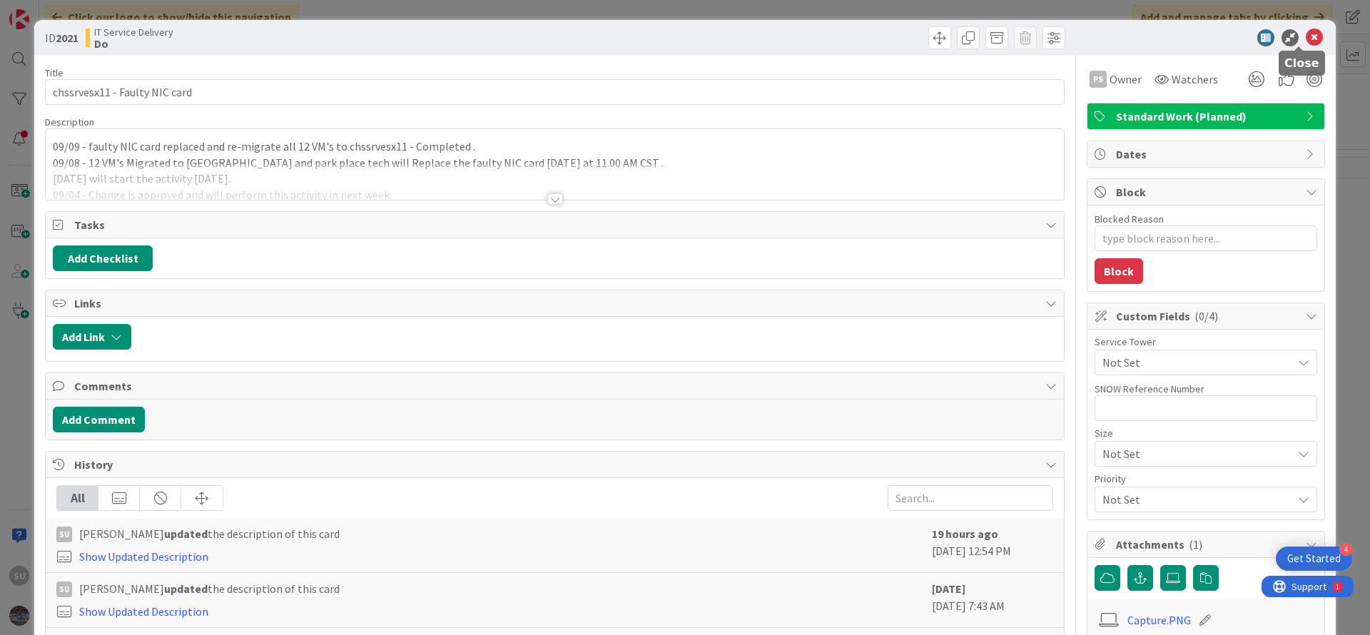
click at [1306, 39] on icon at bounding box center [1314, 37] width 17 height 17
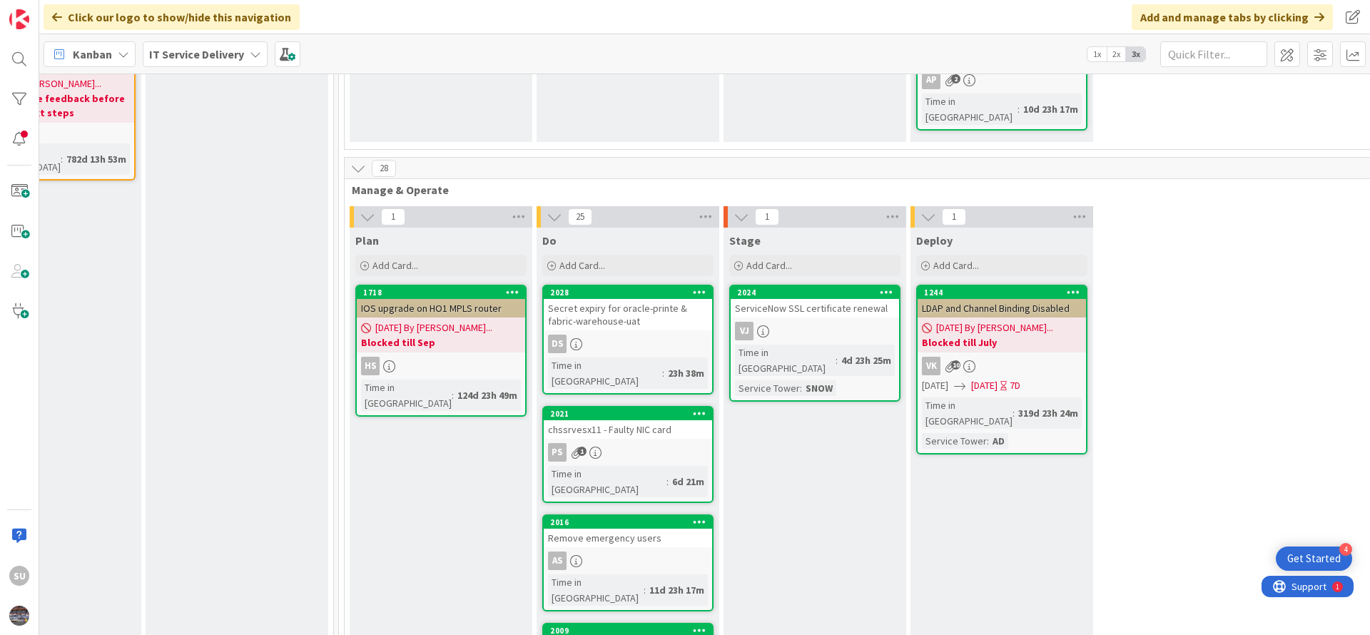
click at [646, 443] on div "PS 1" at bounding box center [628, 452] width 168 height 19
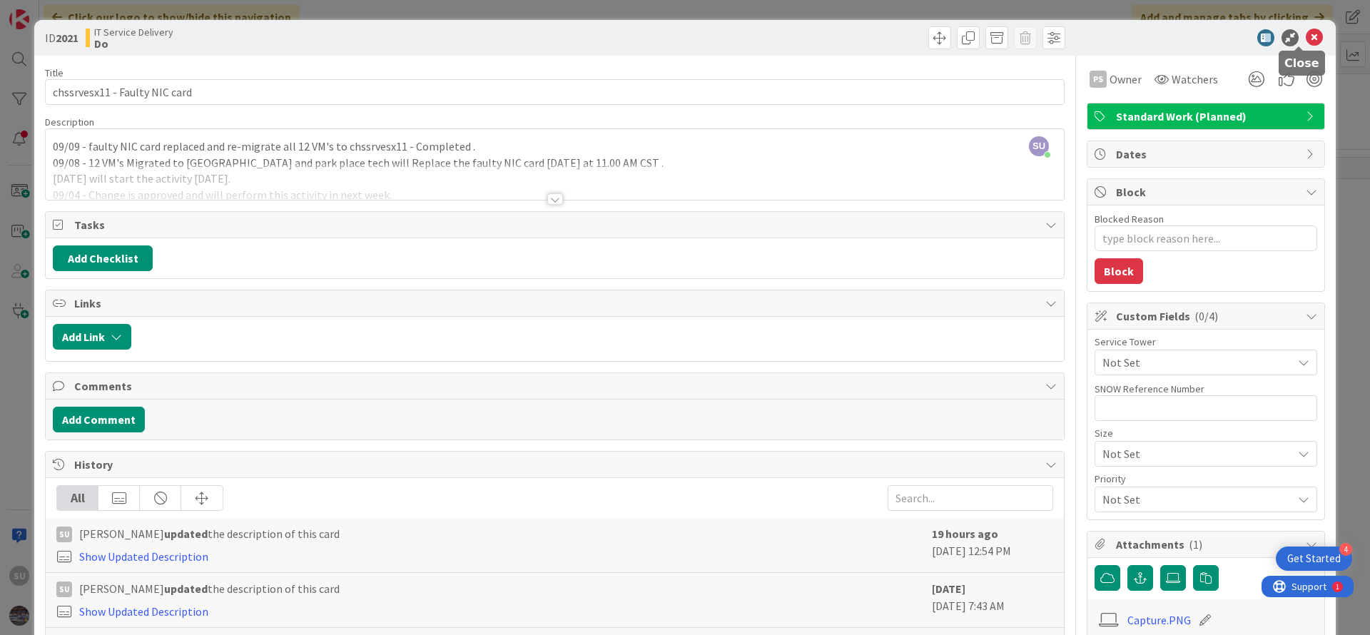
click at [1306, 37] on icon at bounding box center [1314, 37] width 17 height 17
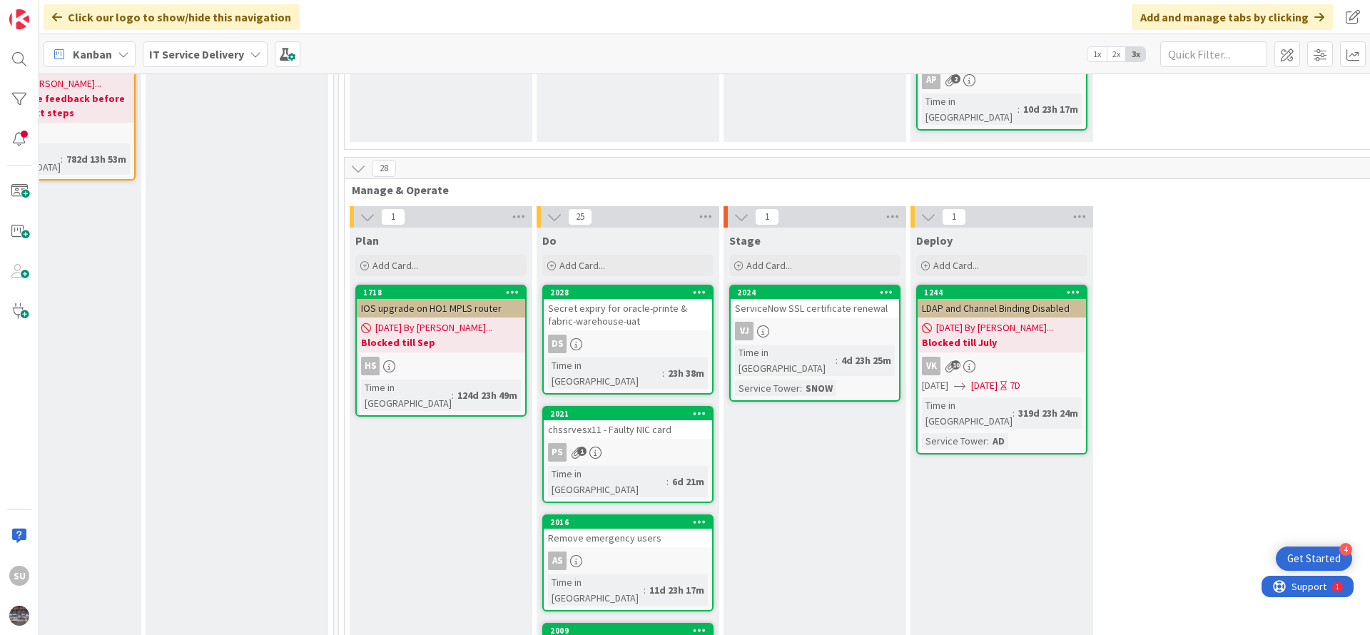
click at [644, 634] on div "HNPFSSAFS02 - Backup is Suspended" at bounding box center [628, 646] width 168 height 19
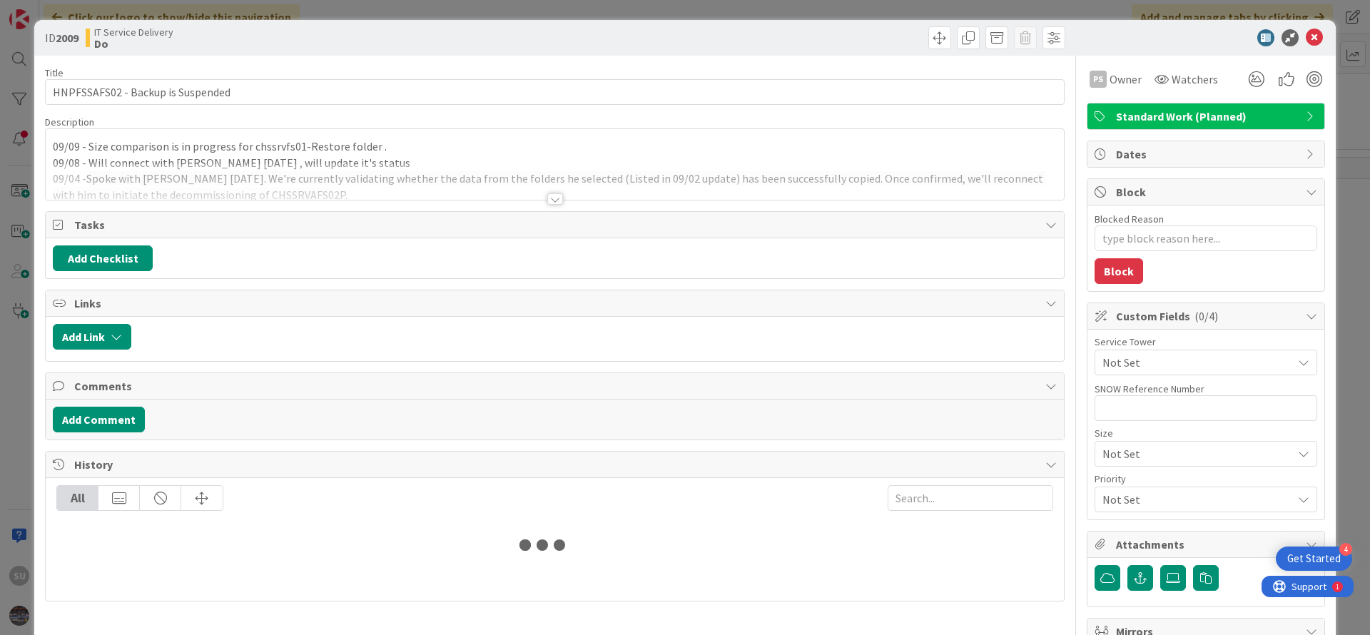
type textarea "x"
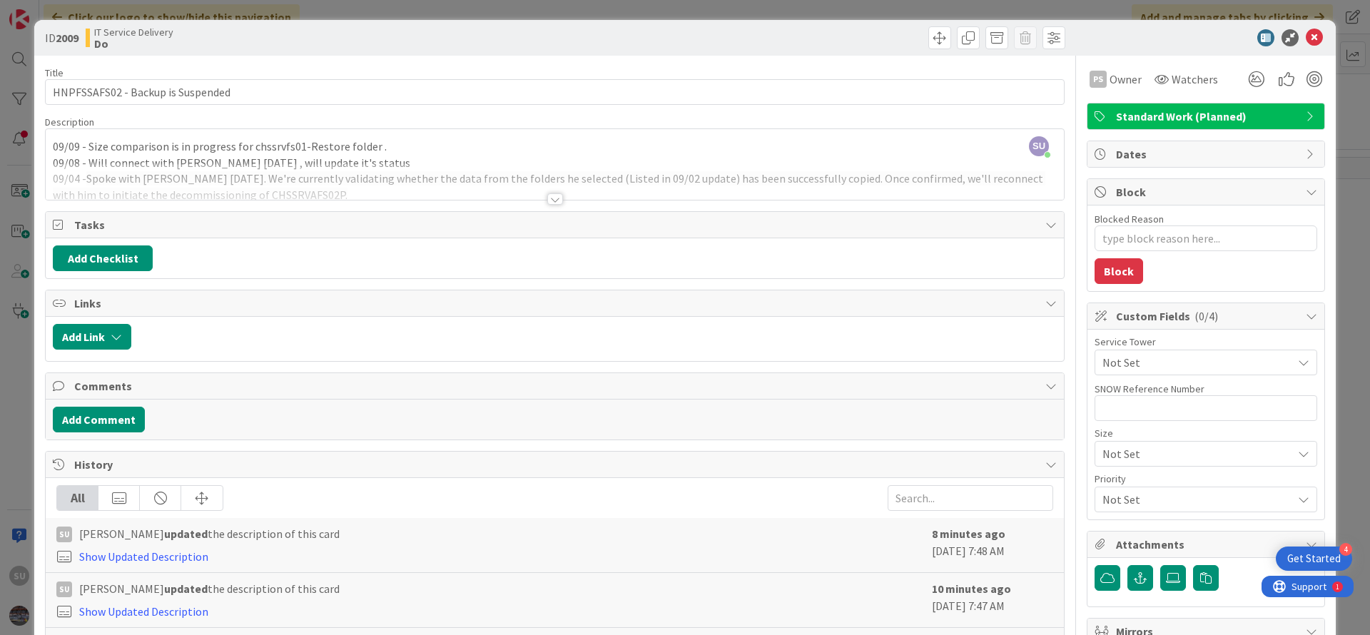
click at [371, 144] on div "SU [PERSON_NAME] just joined 09/09 - Size comparison is in progress for chssrvf…" at bounding box center [555, 164] width 1018 height 71
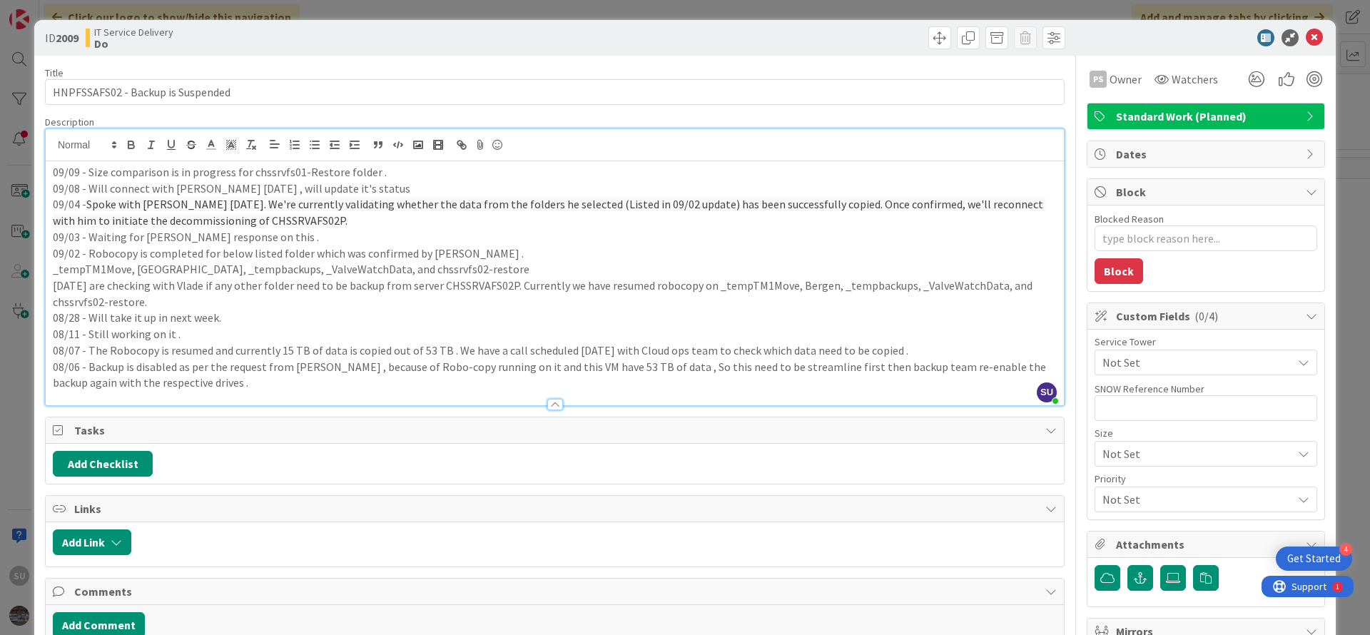
click at [414, 195] on p "09/08 - Will connect with [PERSON_NAME] [DATE] , will update it's status" at bounding box center [555, 189] width 1004 height 16
click at [1306, 41] on icon at bounding box center [1314, 37] width 17 height 17
